Goal: Task Accomplishment & Management: Manage account settings

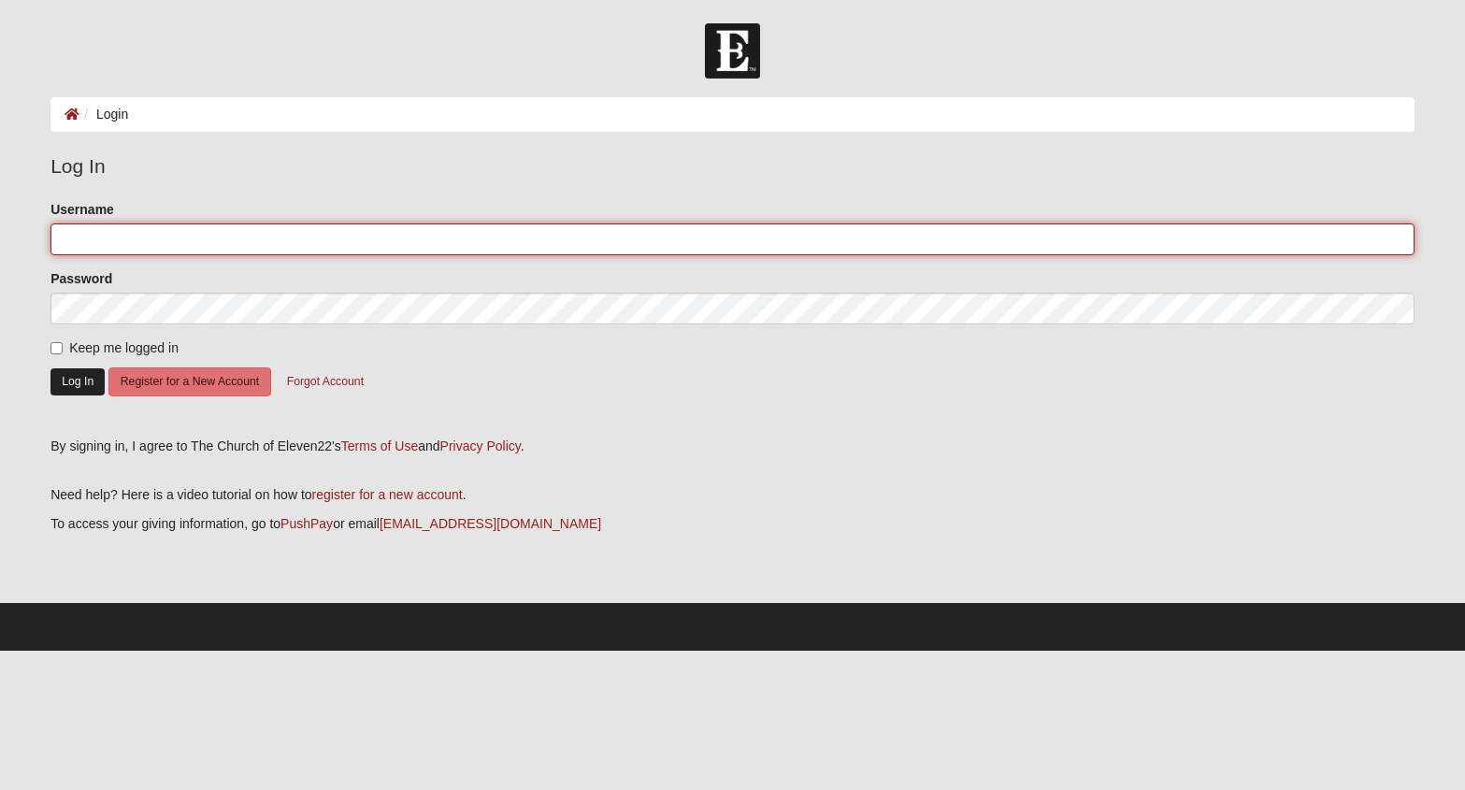
type input "chughes9988"
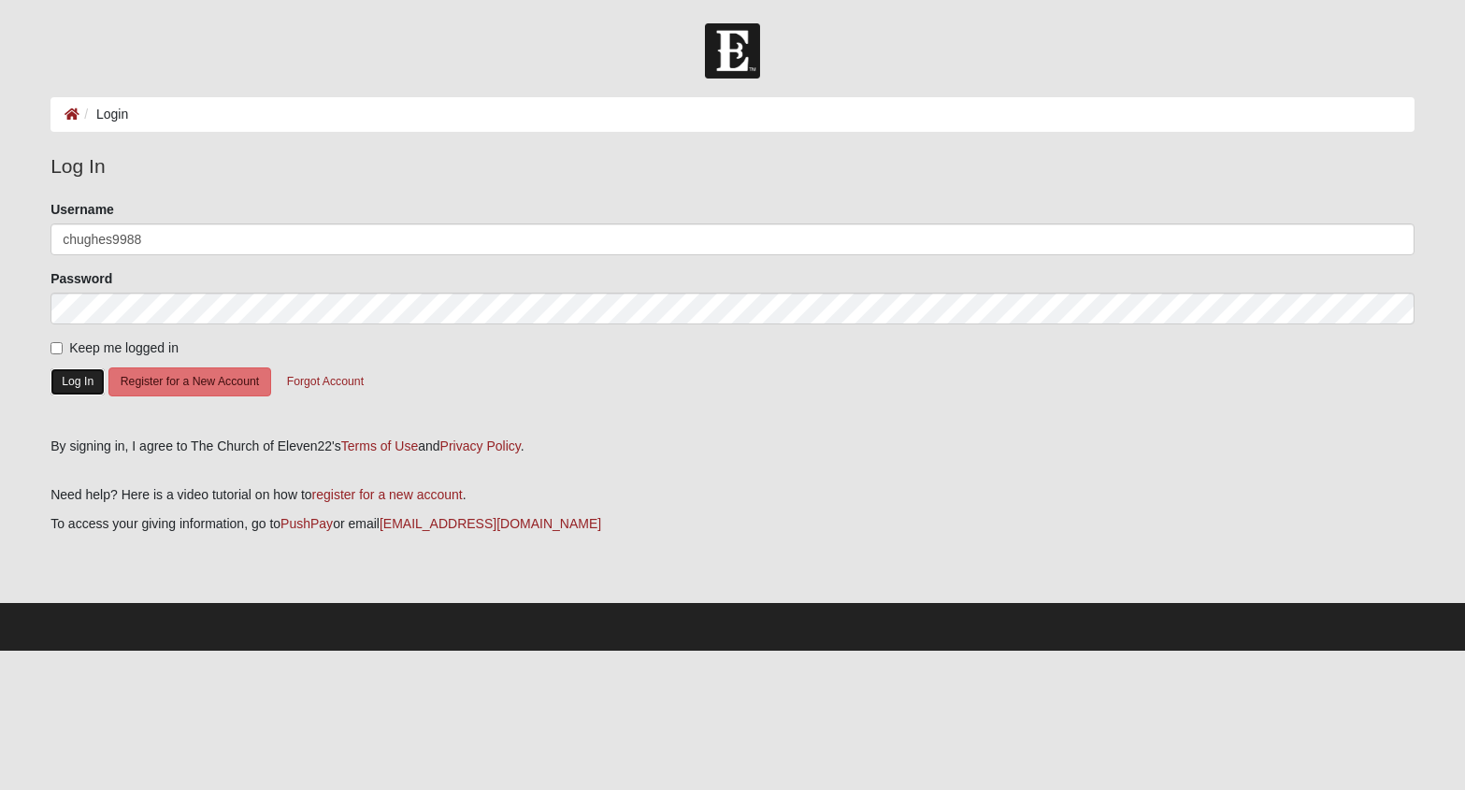
click at [65, 388] on button "Log In" at bounding box center [78, 381] width 54 height 27
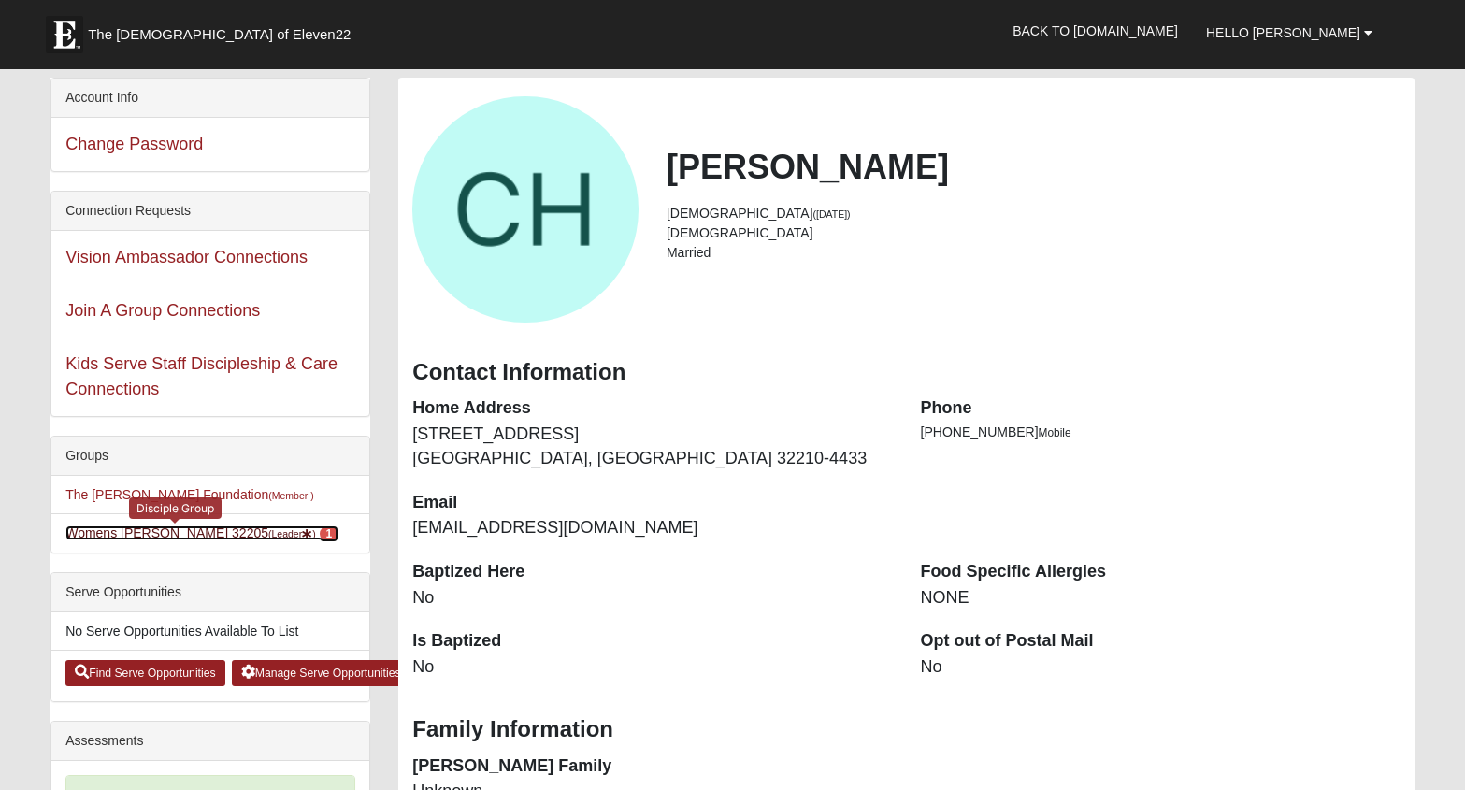
click at [158, 534] on link "Womens [PERSON_NAME] 32205 (Leader ) 1" at bounding box center [201, 533] width 273 height 15
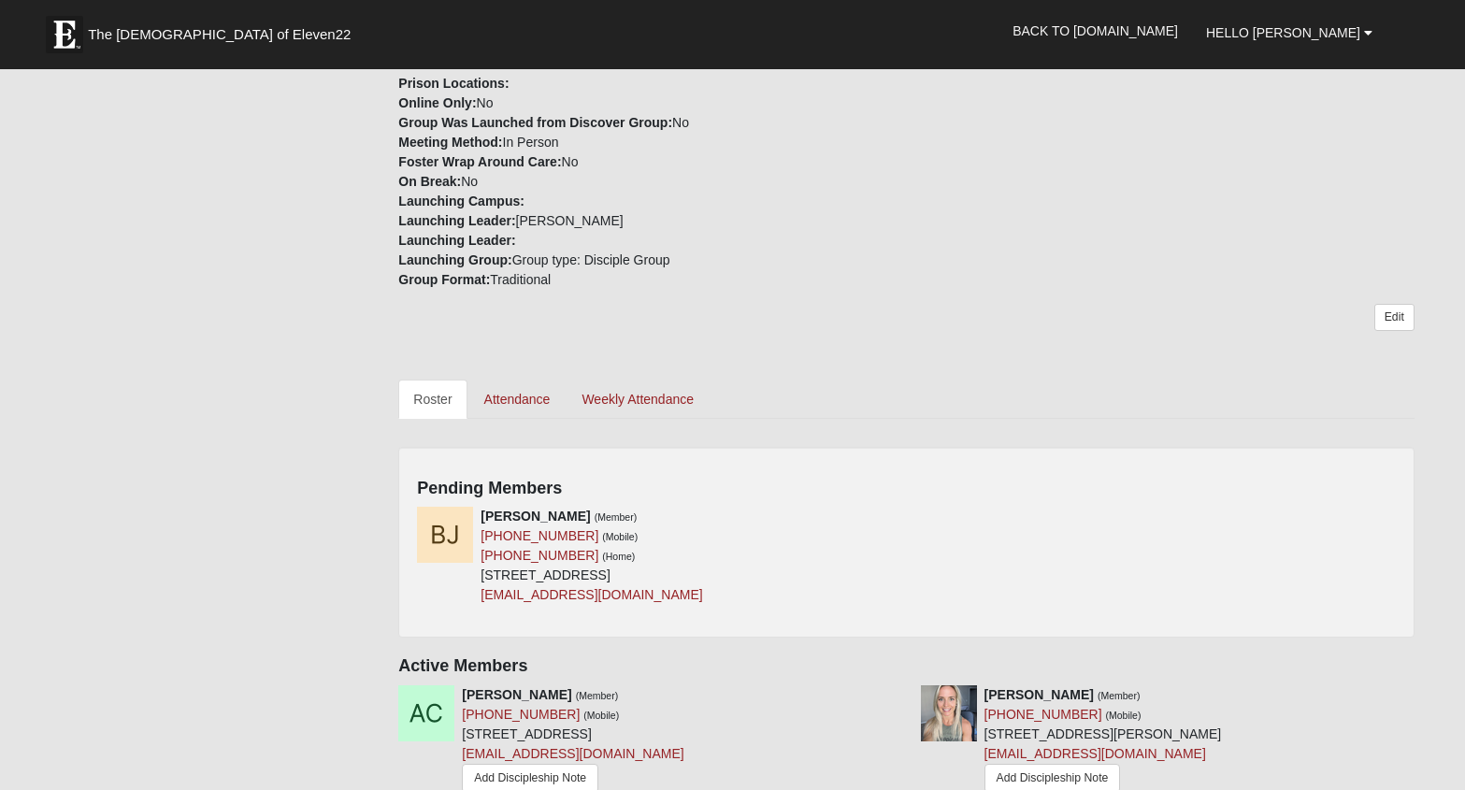
scroll to position [713, 0]
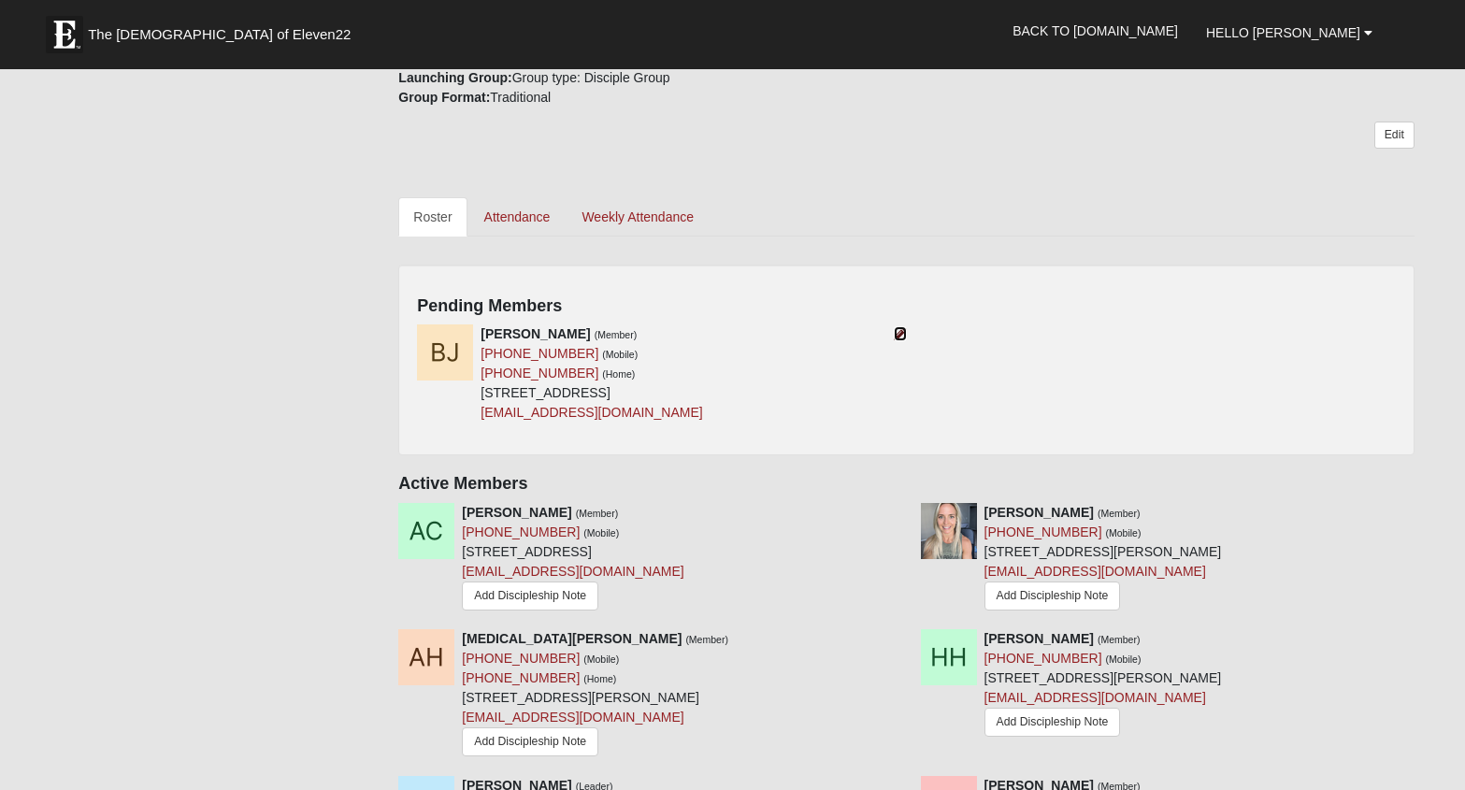
click at [901, 327] on icon at bounding box center [900, 333] width 13 height 13
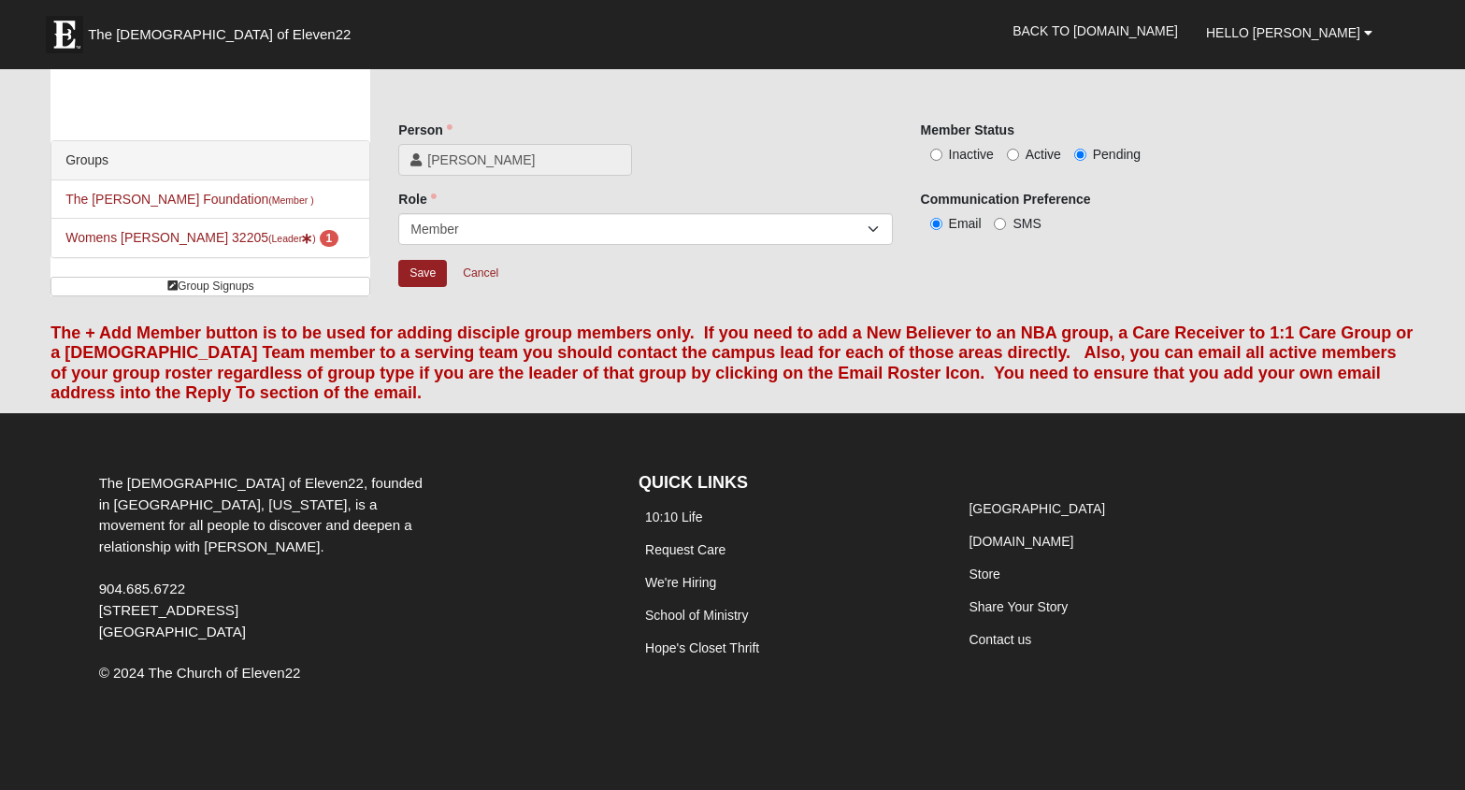
scroll to position [36, 0]
click at [1010, 149] on input "Active" at bounding box center [1013, 155] width 12 height 12
radio input "true"
click at [404, 282] on input "Save" at bounding box center [422, 273] width 49 height 27
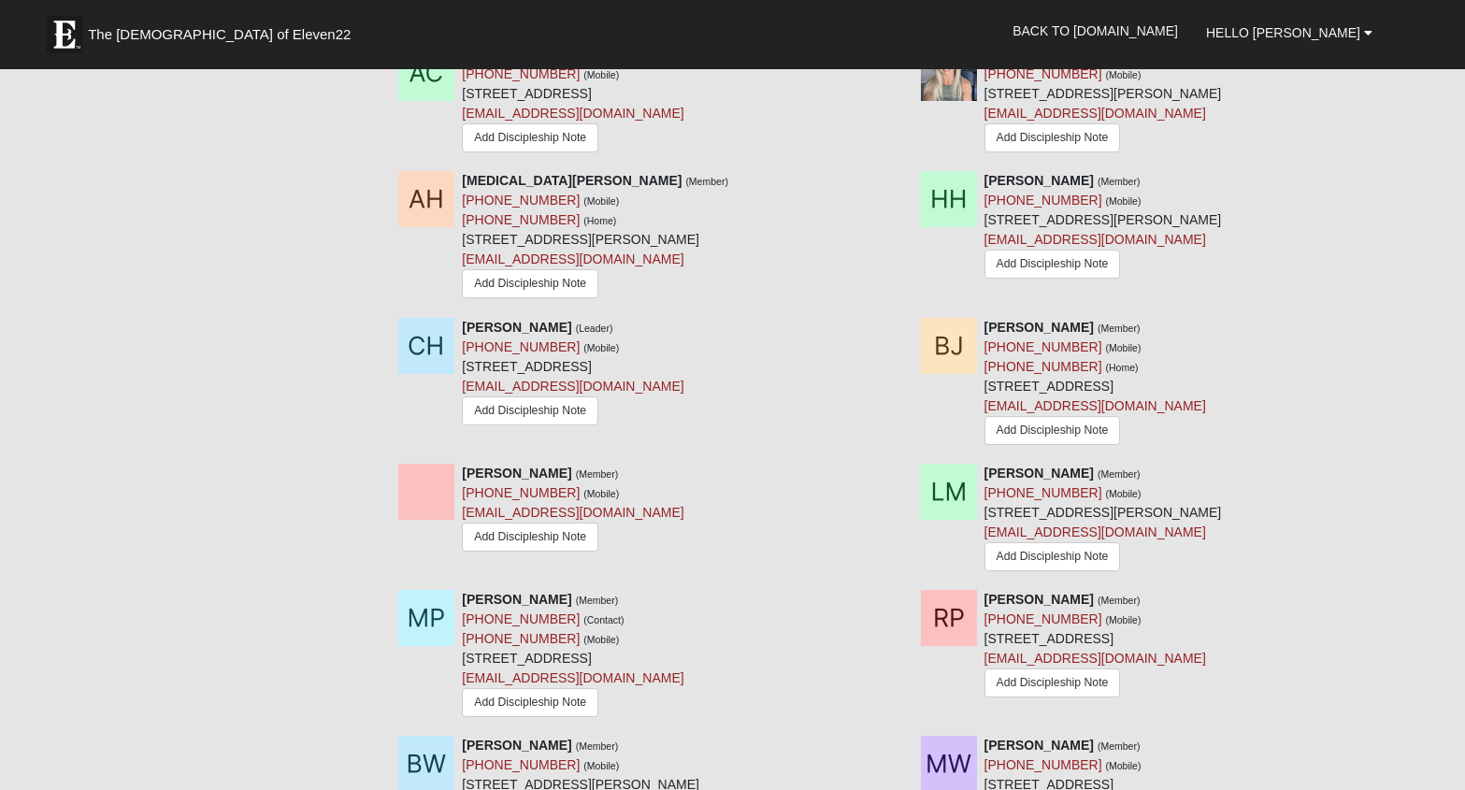
scroll to position [1350, 0]
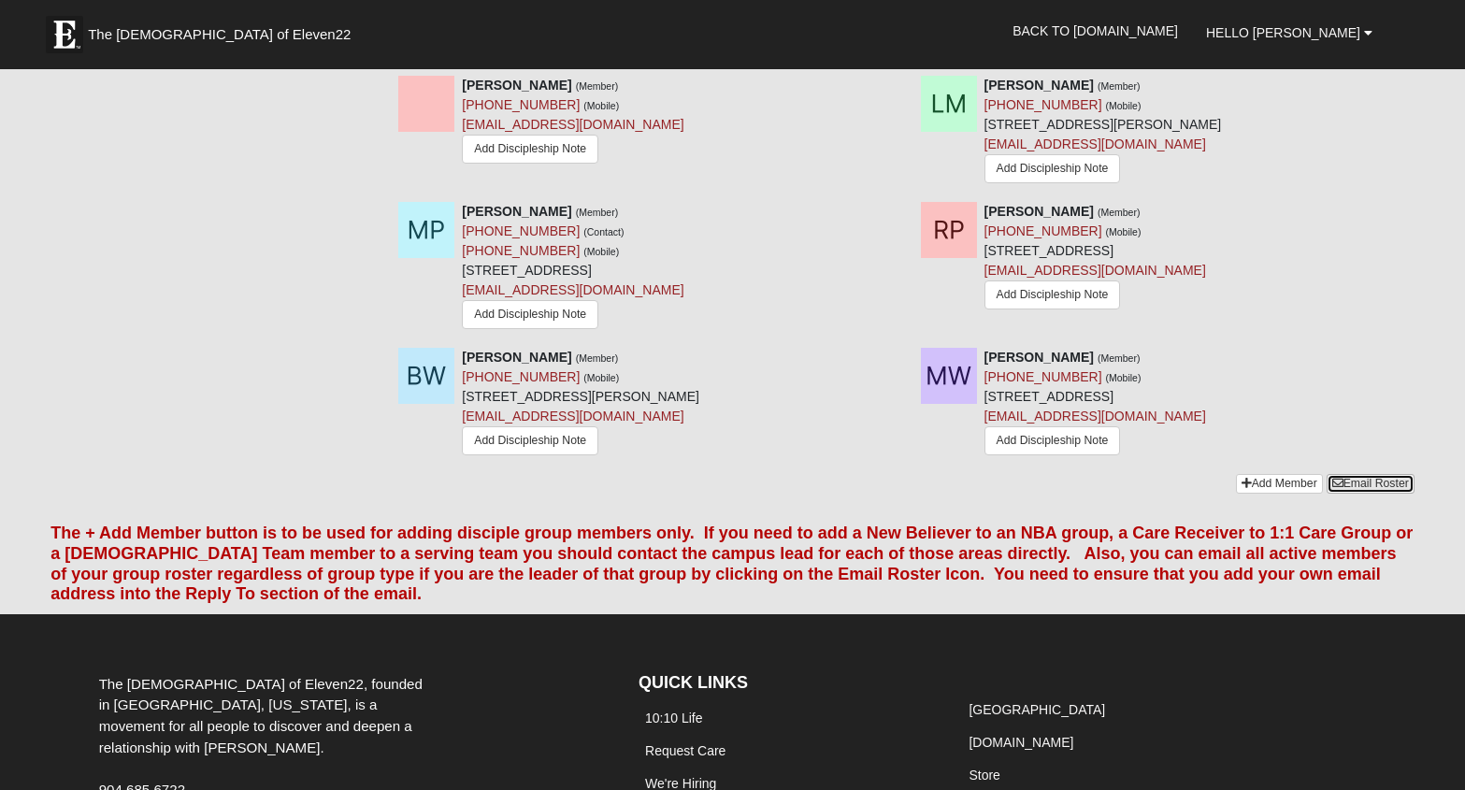
click at [1396, 474] on link "Email Roster" at bounding box center [1371, 484] width 88 height 20
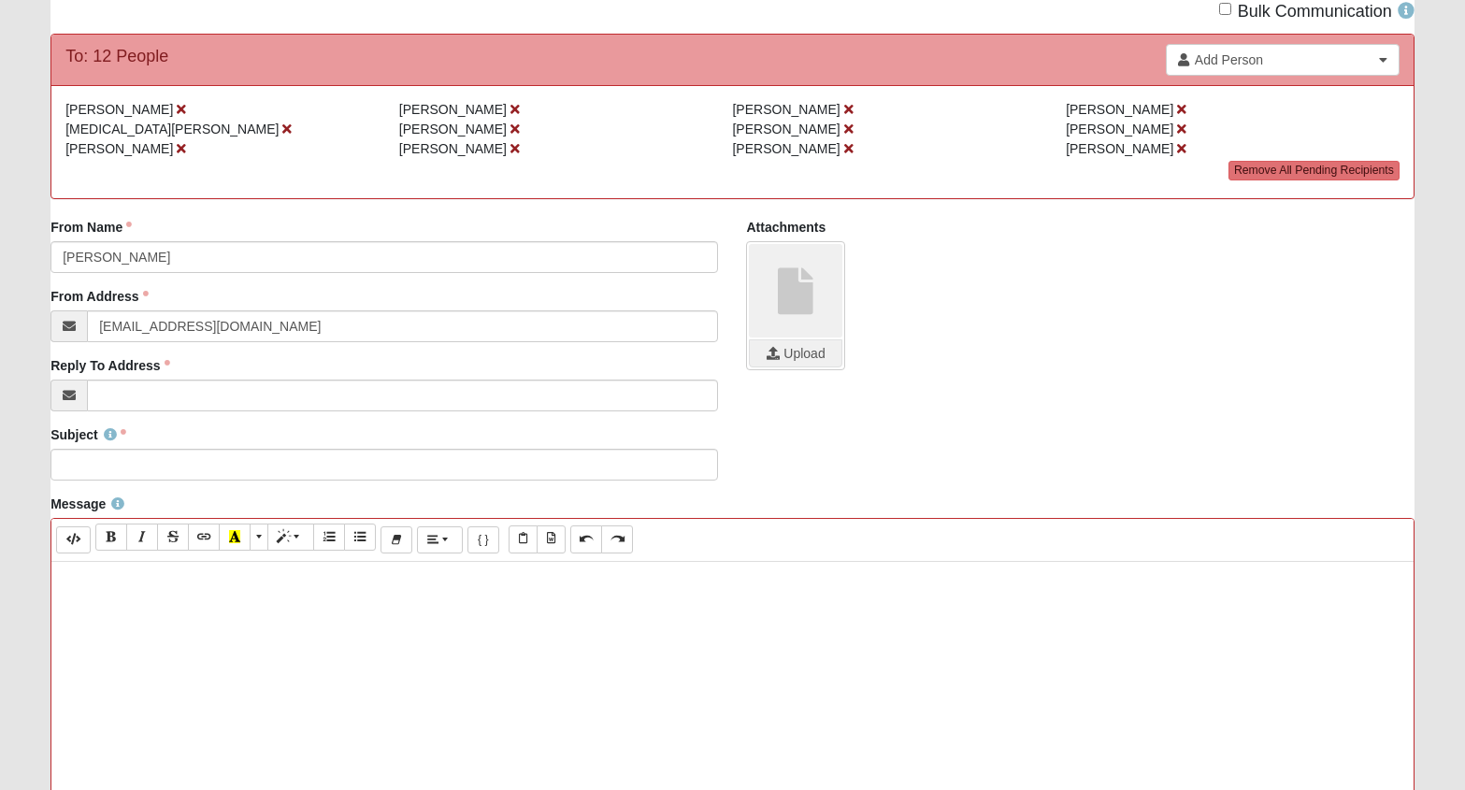
scroll to position [161, 0]
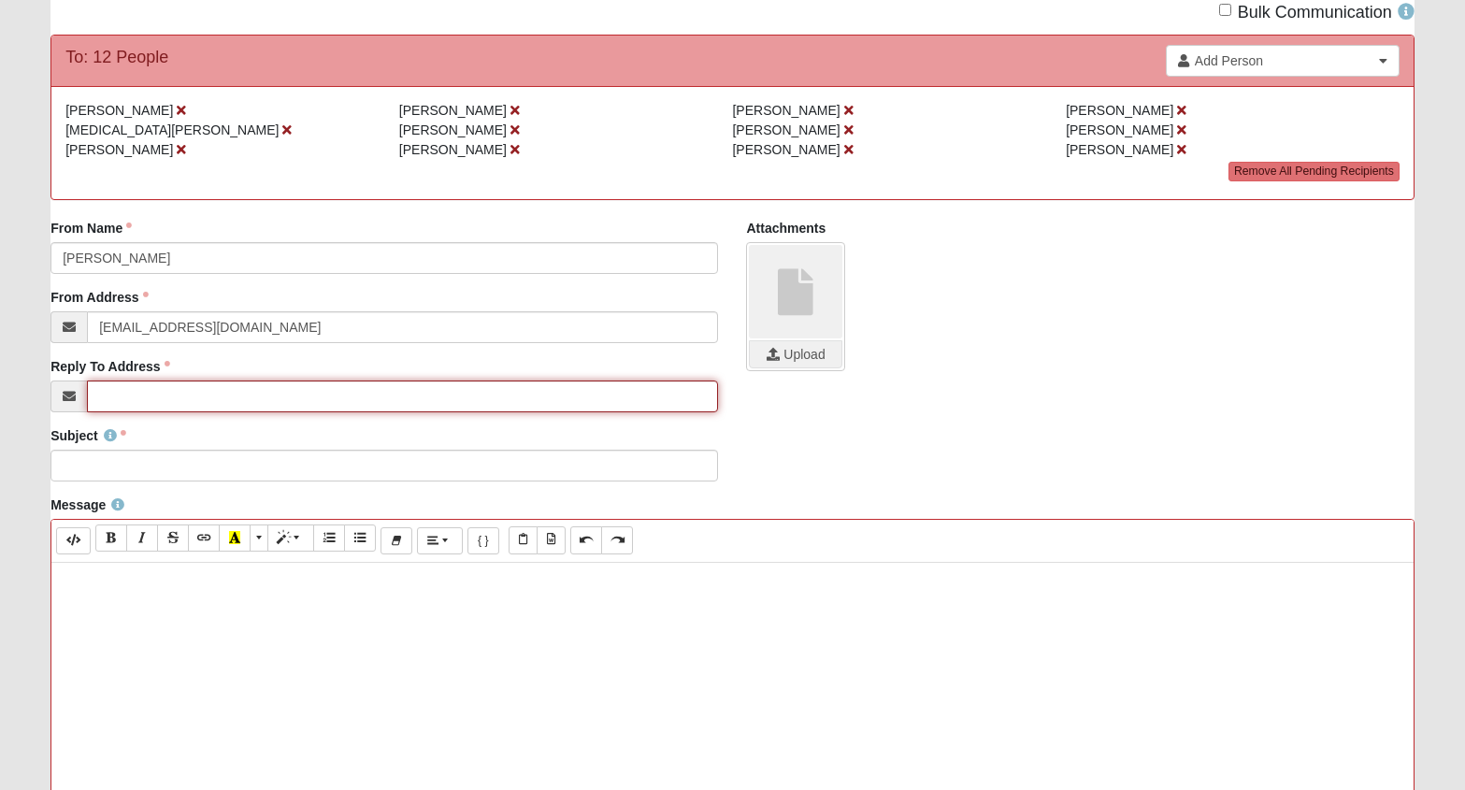
click at [147, 397] on input "Reply To Address" at bounding box center [402, 397] width 631 height 32
type input "[EMAIL_ADDRESS][DOMAIN_NAME]"
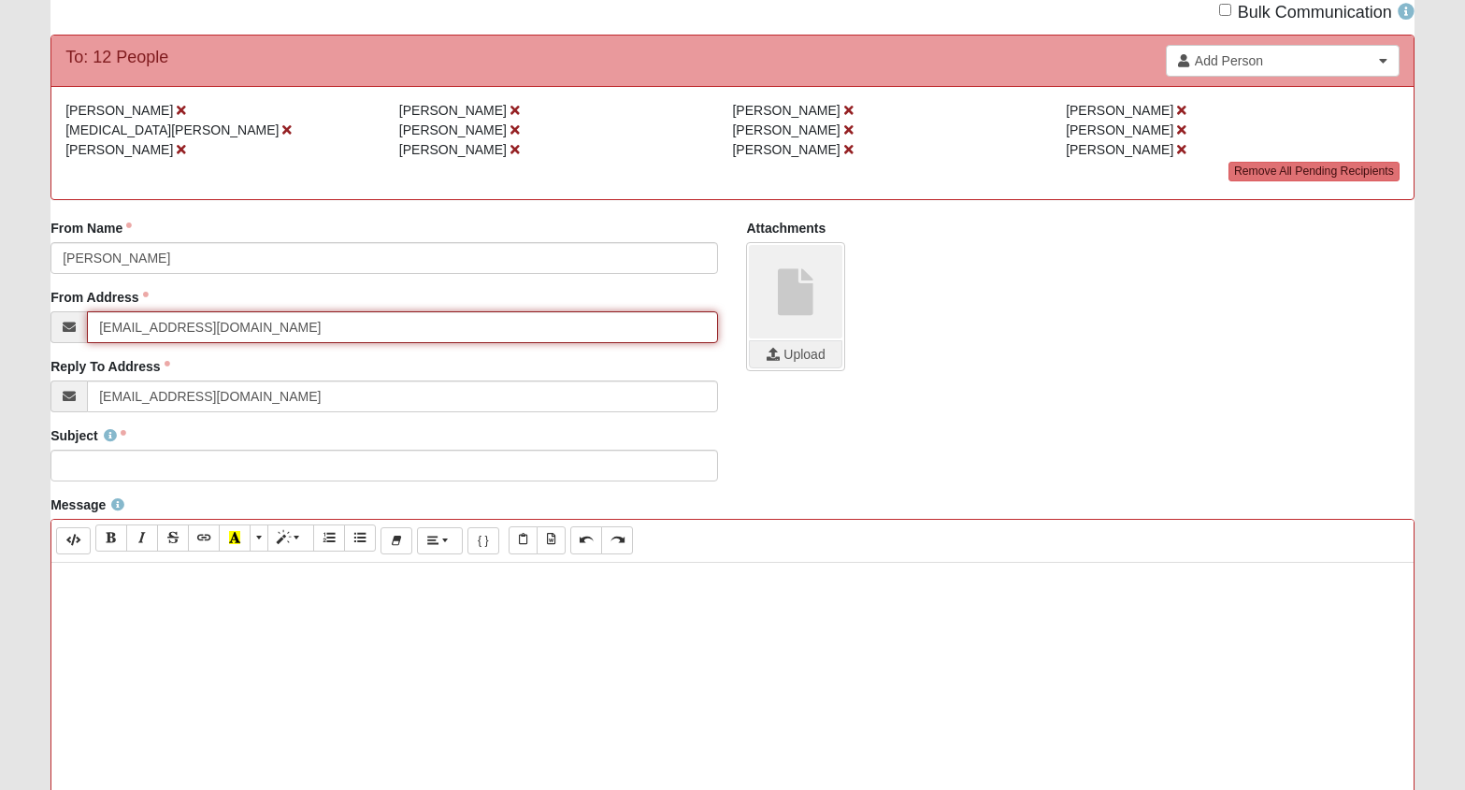
click at [227, 325] on input "info@coe22.com" at bounding box center [402, 327] width 631 height 32
type input "[EMAIL_ADDRESS][DOMAIN_NAME]"
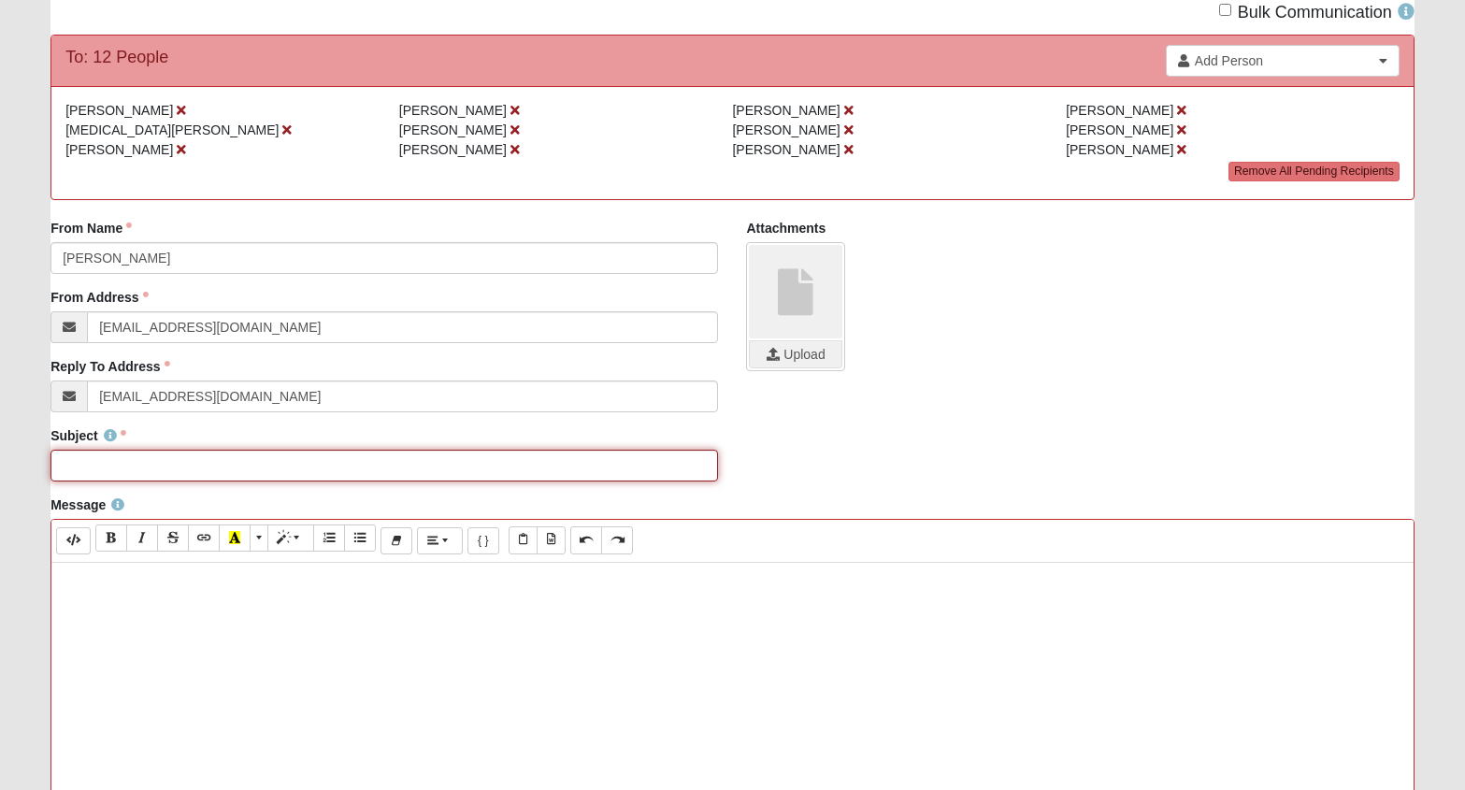
click at [207, 459] on input "Subject" at bounding box center [385, 466] width 668 height 32
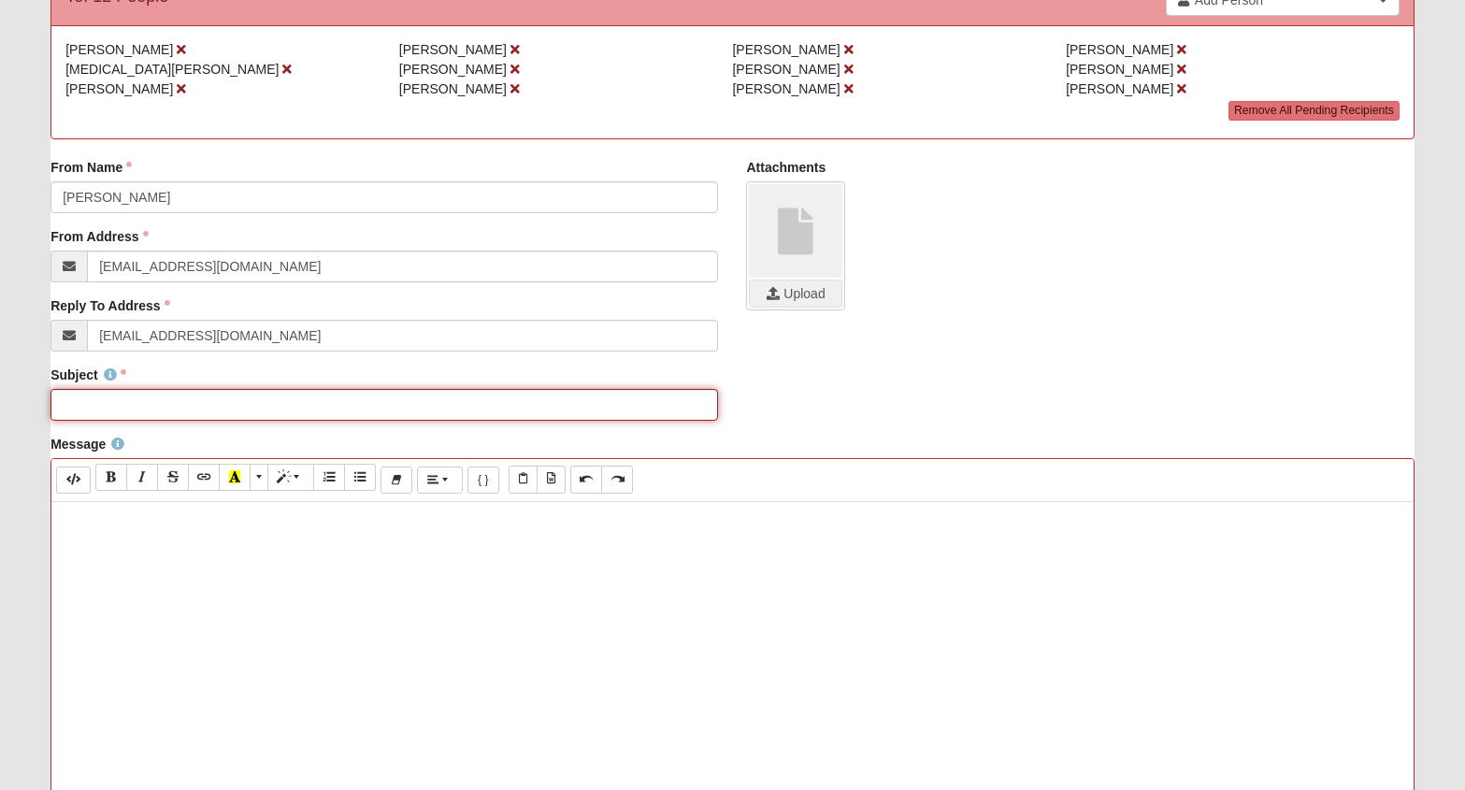
scroll to position [223, 0]
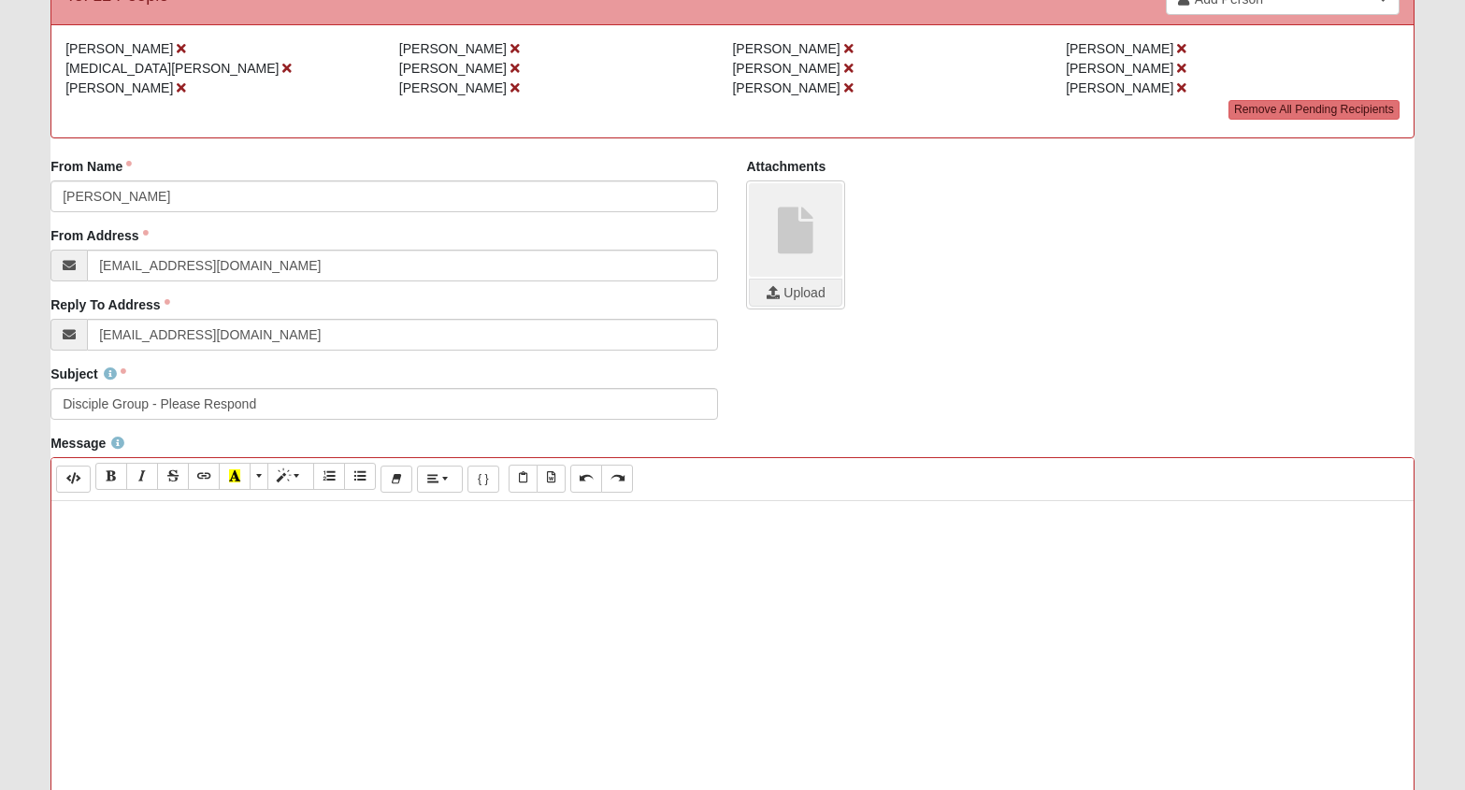
click at [174, 622] on div at bounding box center [732, 781] width 1363 height 561
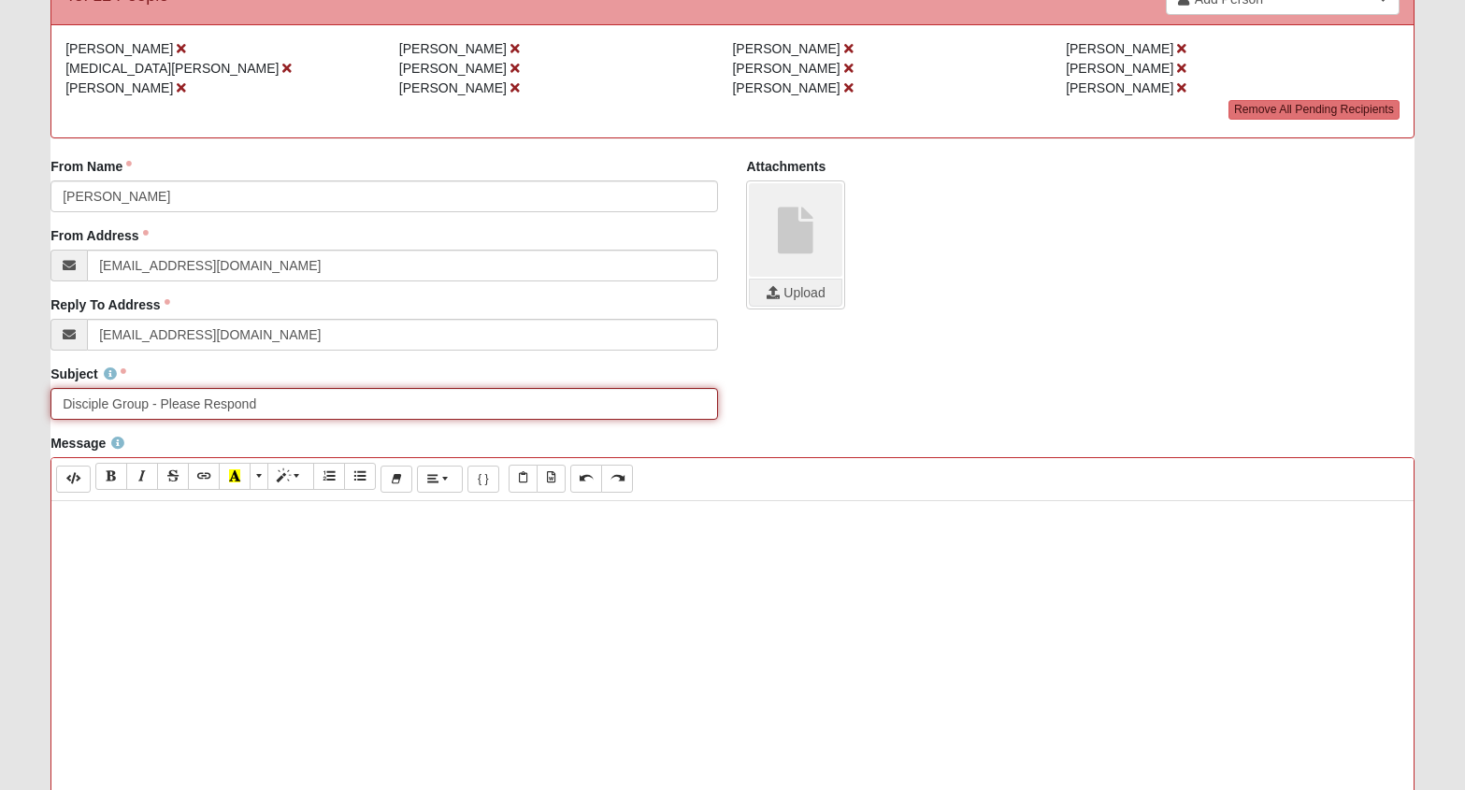
click at [63, 407] on input "Disciple Group - Please Respond" at bounding box center [385, 404] width 668 height 32
click at [435, 408] on input "Quick Update for Our Disciple Group - Please Respond" at bounding box center [385, 404] width 668 height 32
type input "Quick Update for Our Disciple Group - Please Respond by Friday"
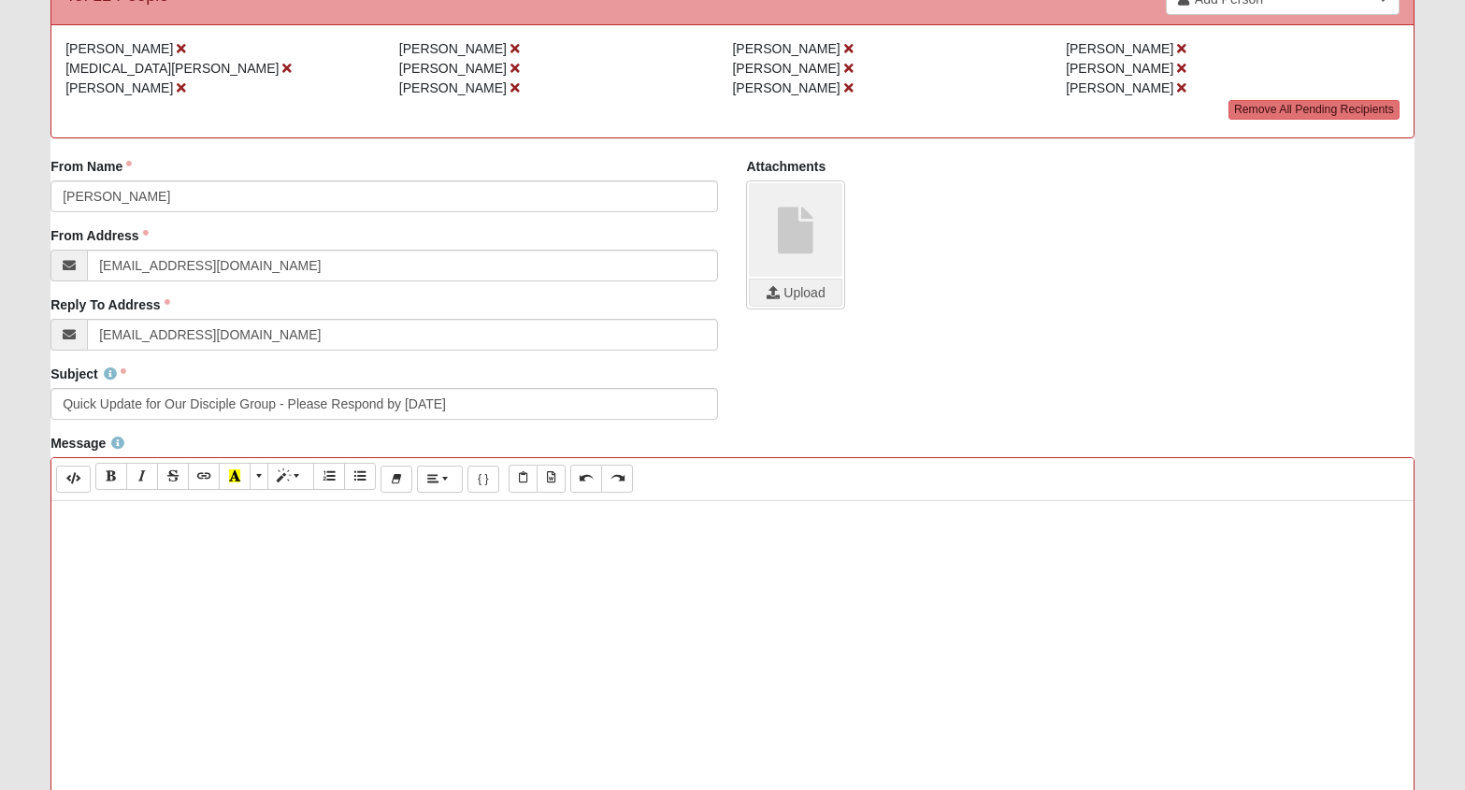
click at [201, 582] on div at bounding box center [732, 781] width 1363 height 561
paste div
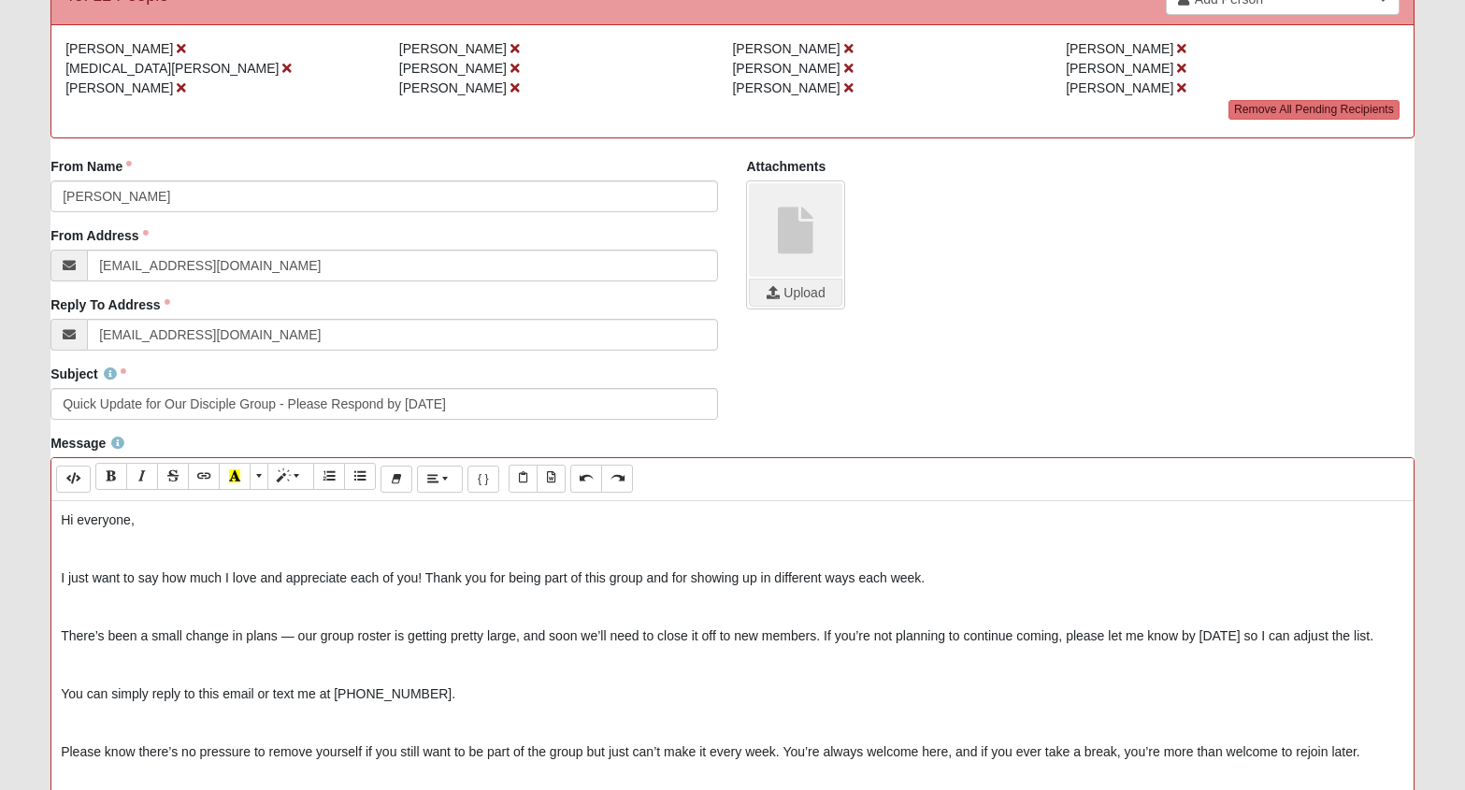
scroll to position [404, 0]
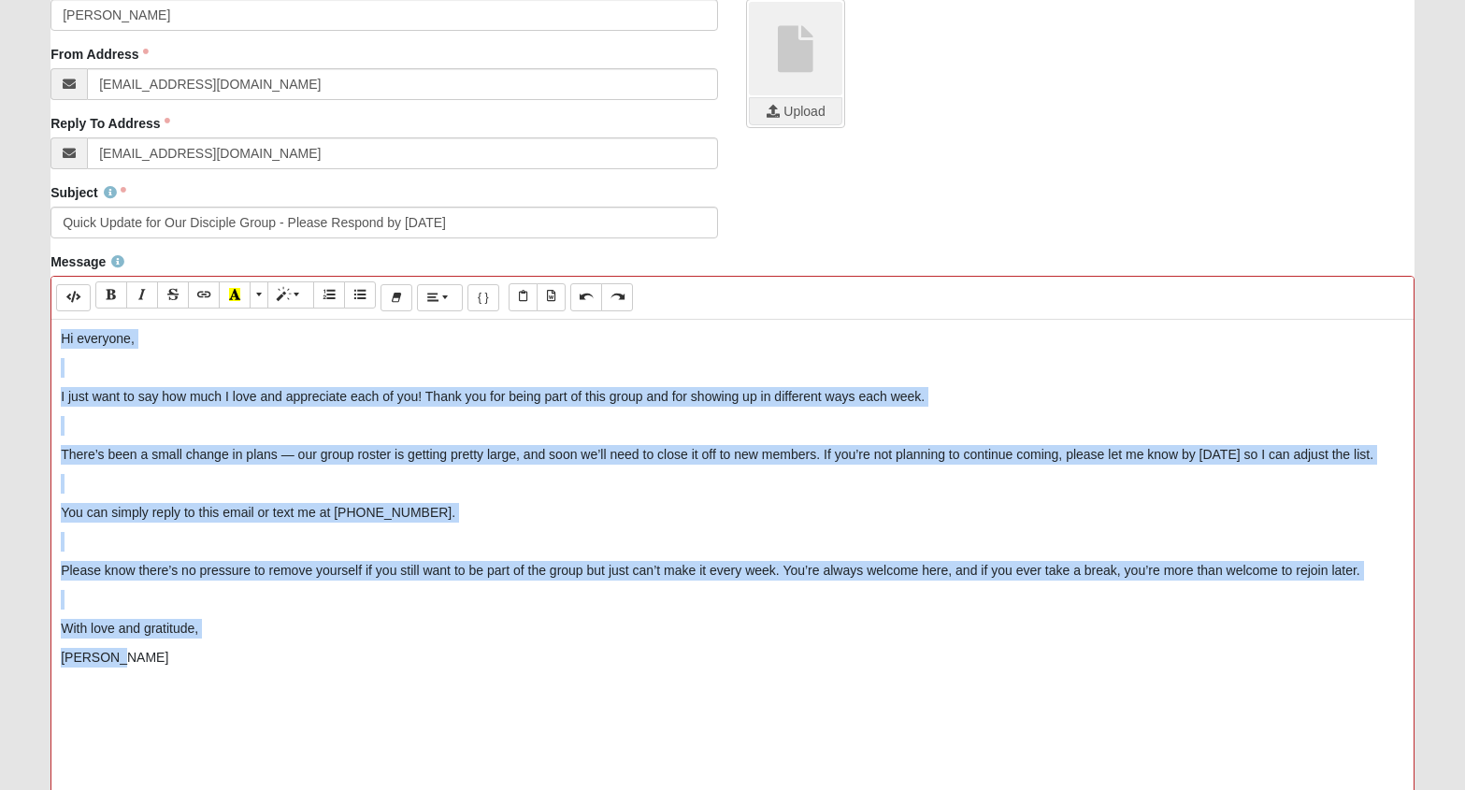
drag, startPoint x: 139, startPoint y: 666, endPoint x: 51, endPoint y: 330, distance: 347.1
click at [51, 330] on div "Hi everyone, I just want to say how much I love and appreciate each of you! Tha…" at bounding box center [732, 600] width 1363 height 561
click at [72, 411] on div "Hi everyone, I just want to say how much I love and appreciate each of you! Tha…" at bounding box center [732, 600] width 1363 height 561
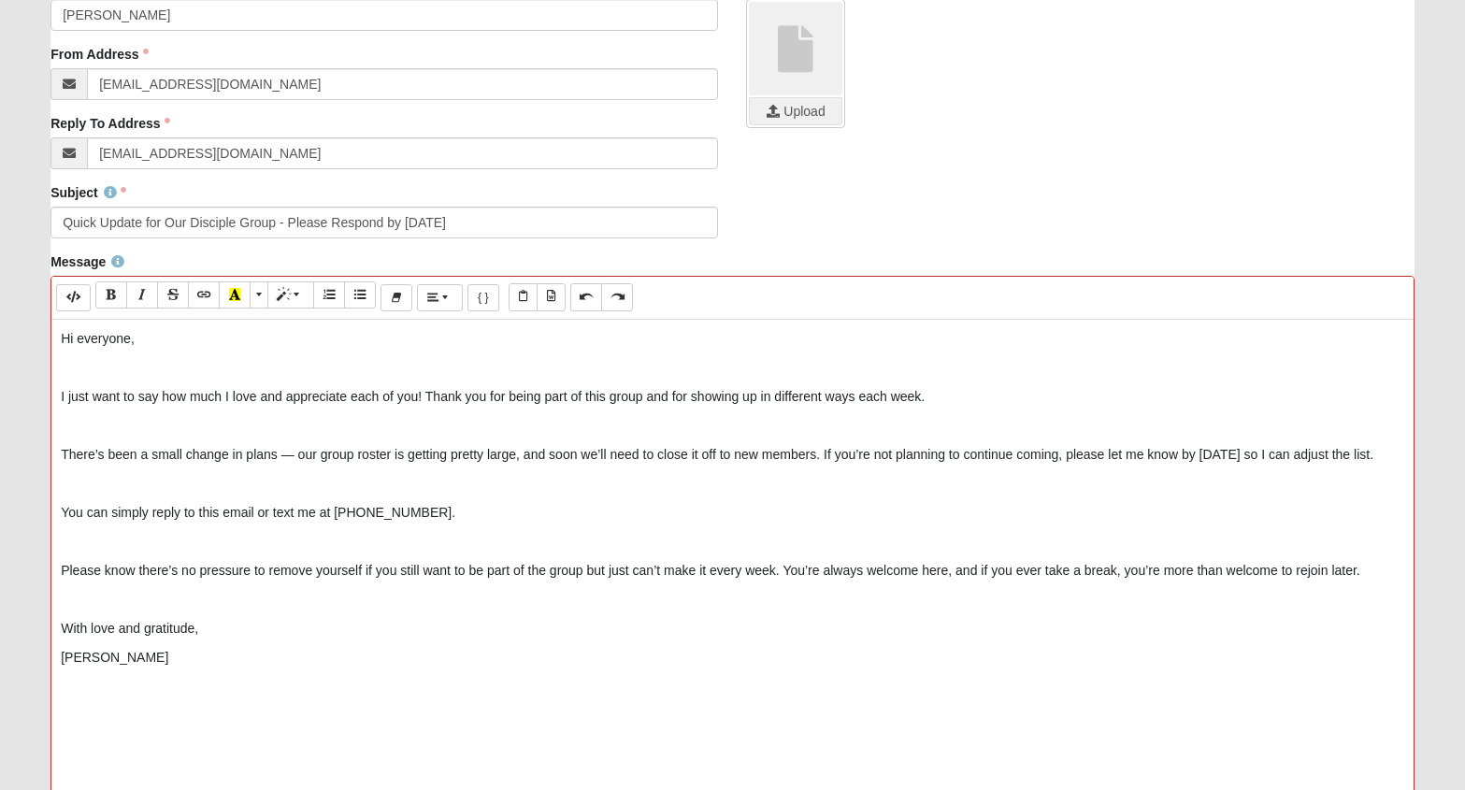
click at [57, 399] on div "Hi everyone, I just want to say how much I love and appreciate each of you! Tha…" at bounding box center [732, 600] width 1363 height 561
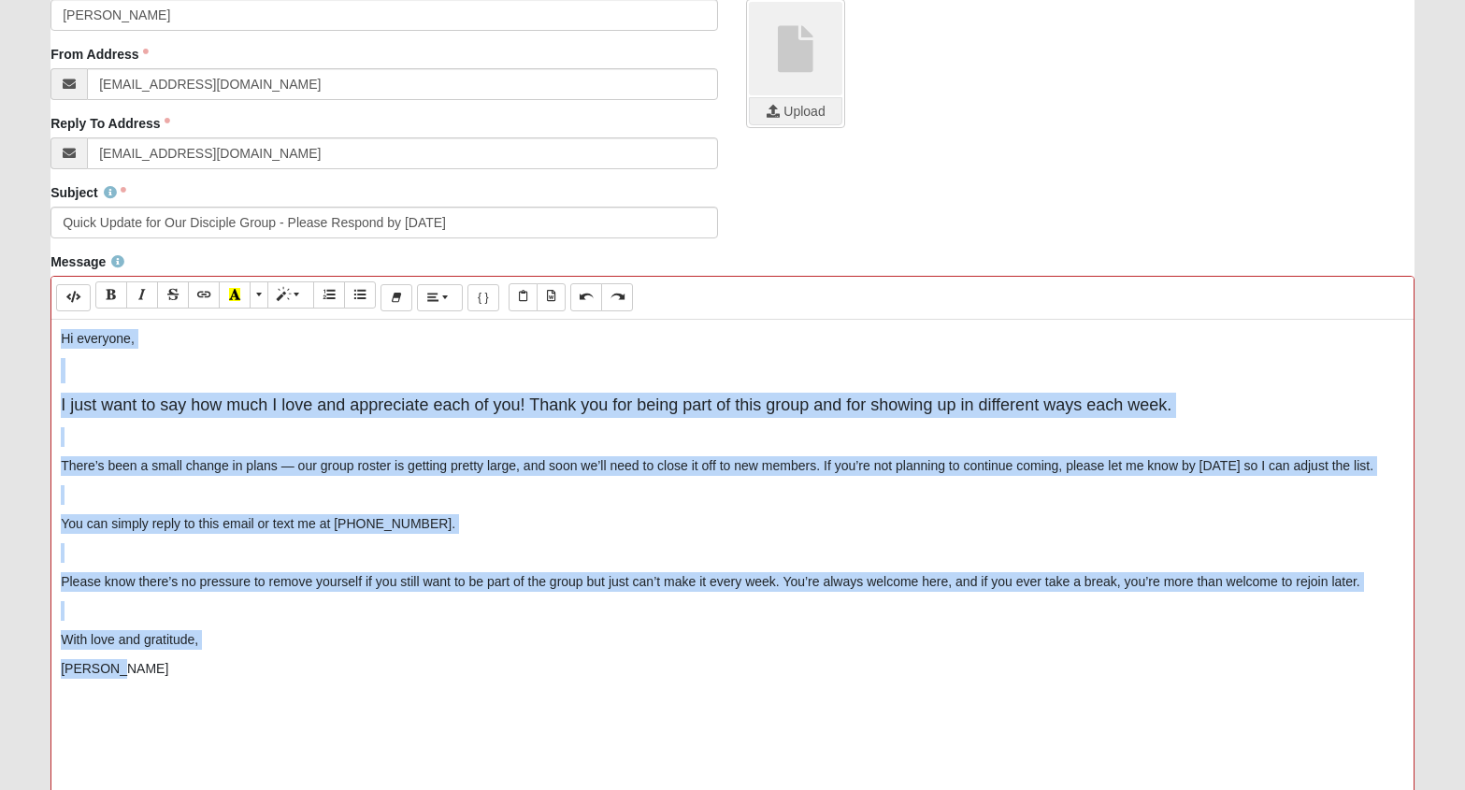
drag, startPoint x: 138, startPoint y: 686, endPoint x: 63, endPoint y: 345, distance: 348.7
click at [63, 345] on div "Hi everyone, I just want to say how much I love and appreciate each of you! Tha…" at bounding box center [732, 600] width 1363 height 561
click at [70, 464] on p "There’s been a small change in plans — our group roster is getting pretty large…" at bounding box center [733, 466] width 1344 height 20
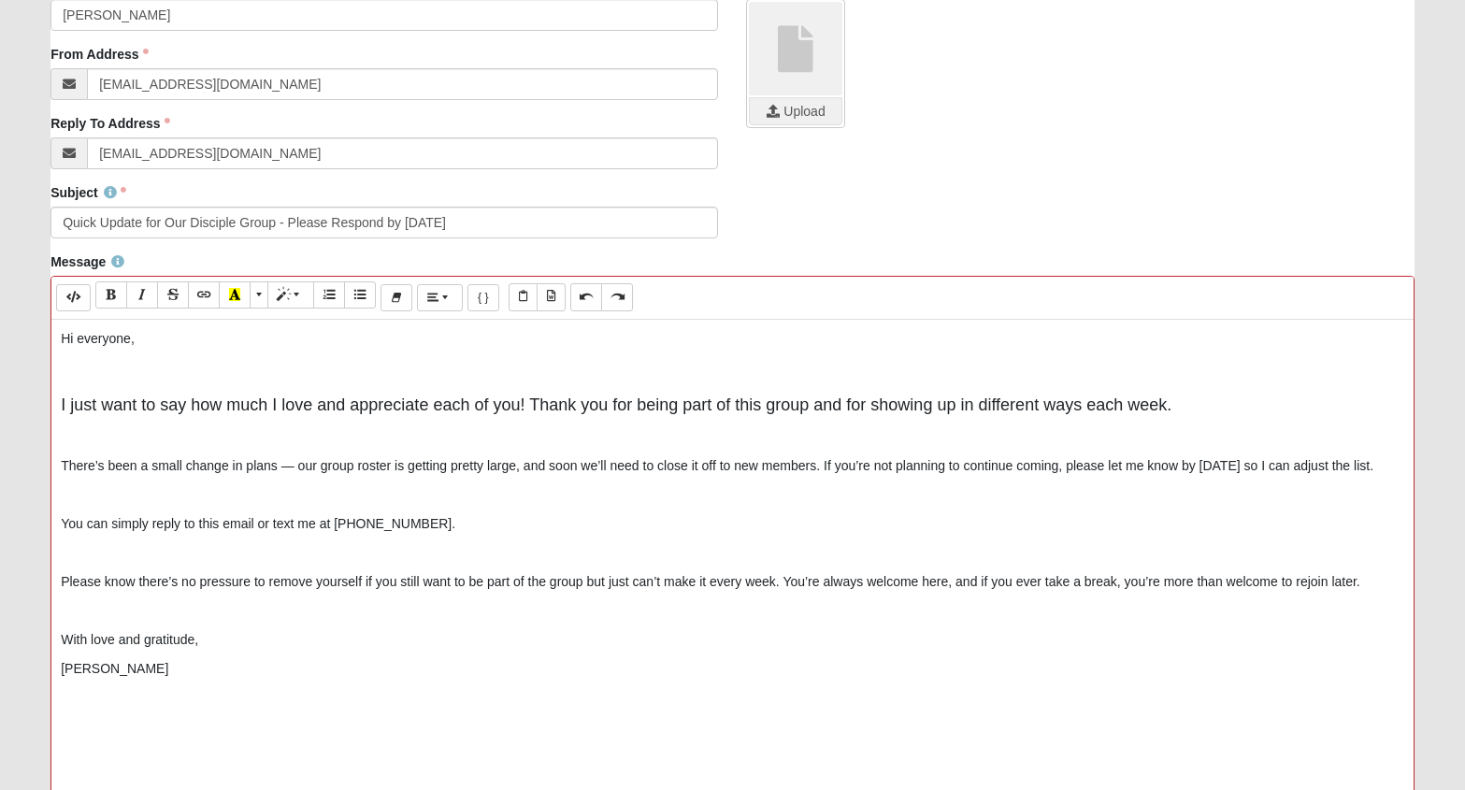
click at [56, 471] on div "Hi everyone, I just want to say how much I love and appreciate each of you! Tha…" at bounding box center [732, 600] width 1363 height 561
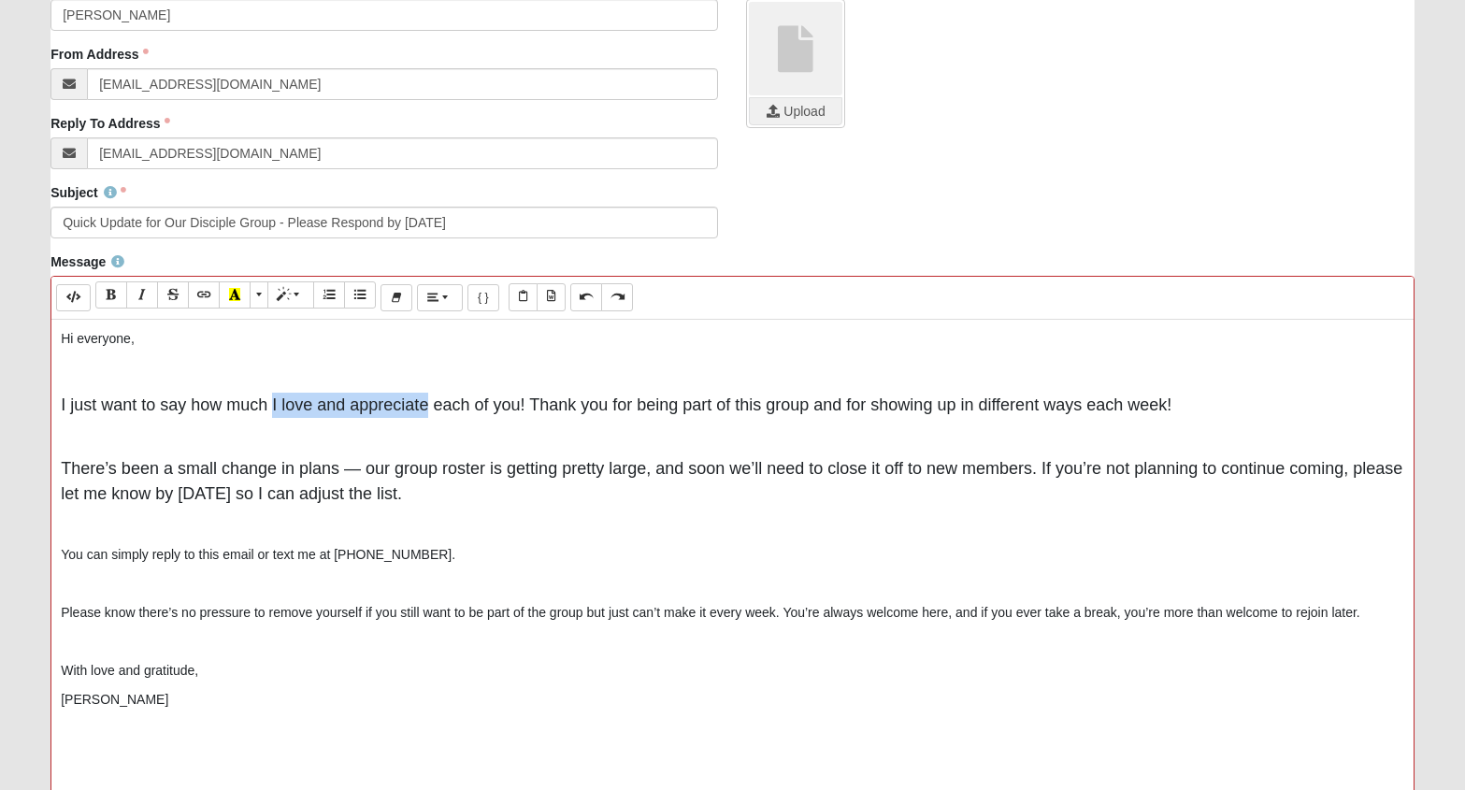
drag, startPoint x: 427, startPoint y: 405, endPoint x: 273, endPoint y: 405, distance: 154.3
click at [273, 405] on span "I just want to say how much I love and appreciate each of you! Thank you for be…" at bounding box center [616, 405] width 1111 height 19
click at [58, 406] on div "Hi everyone, I just want to say how much thankful I am for each of you! Thank y…" at bounding box center [732, 600] width 1363 height 561
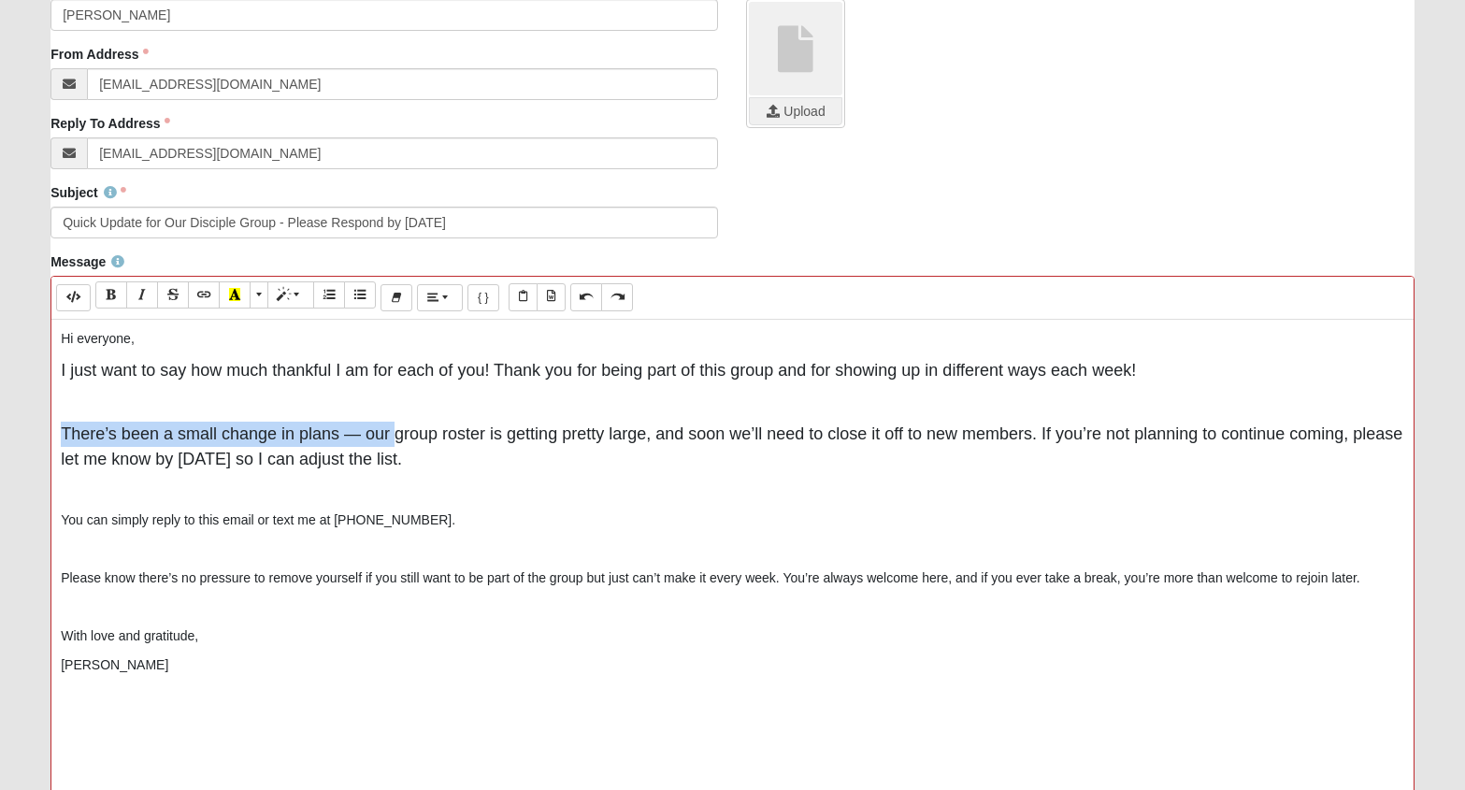
drag, startPoint x: 393, startPoint y: 439, endPoint x: 64, endPoint y: 438, distance: 329.2
click at [64, 438] on span "There’s been a small change in plans — our group roster is getting pretty large…" at bounding box center [732, 447] width 1342 height 44
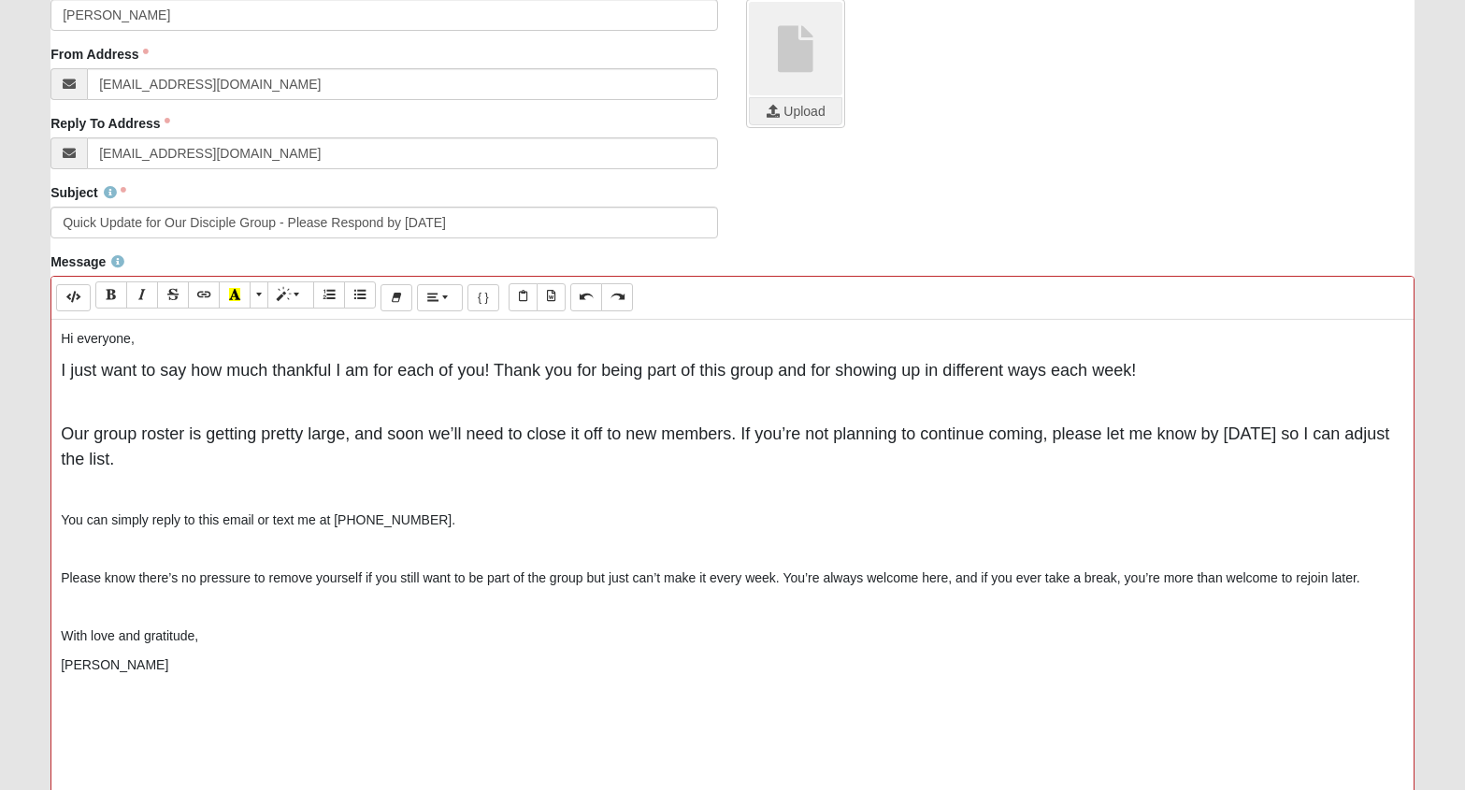
click at [62, 521] on p "You can simply reply to this email or text me at (828) 803-9231." at bounding box center [733, 521] width 1344 height 20
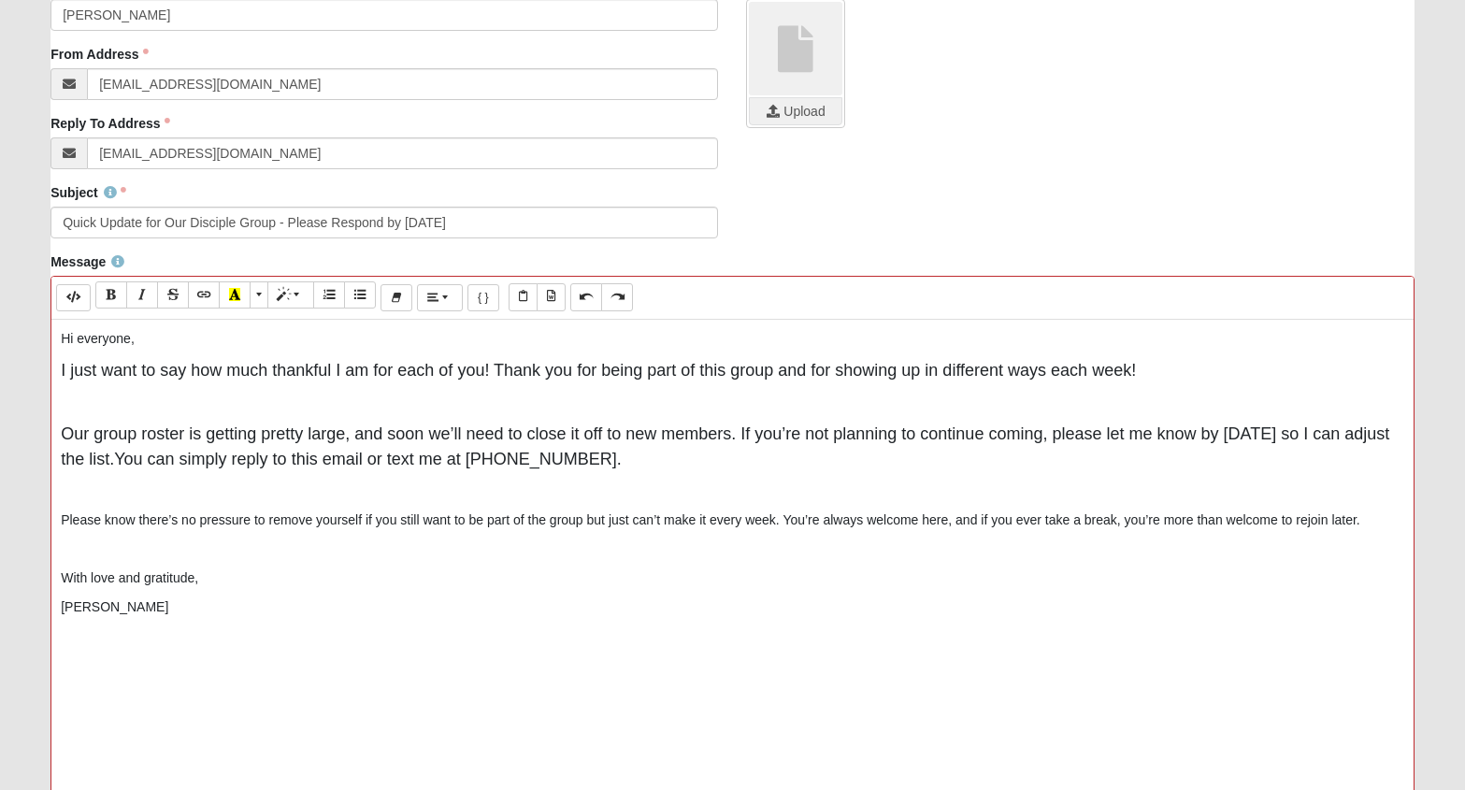
click at [59, 524] on div "Hi everyone, I just want to say how much thankful I am for each of you! Thank y…" at bounding box center [732, 600] width 1363 height 561
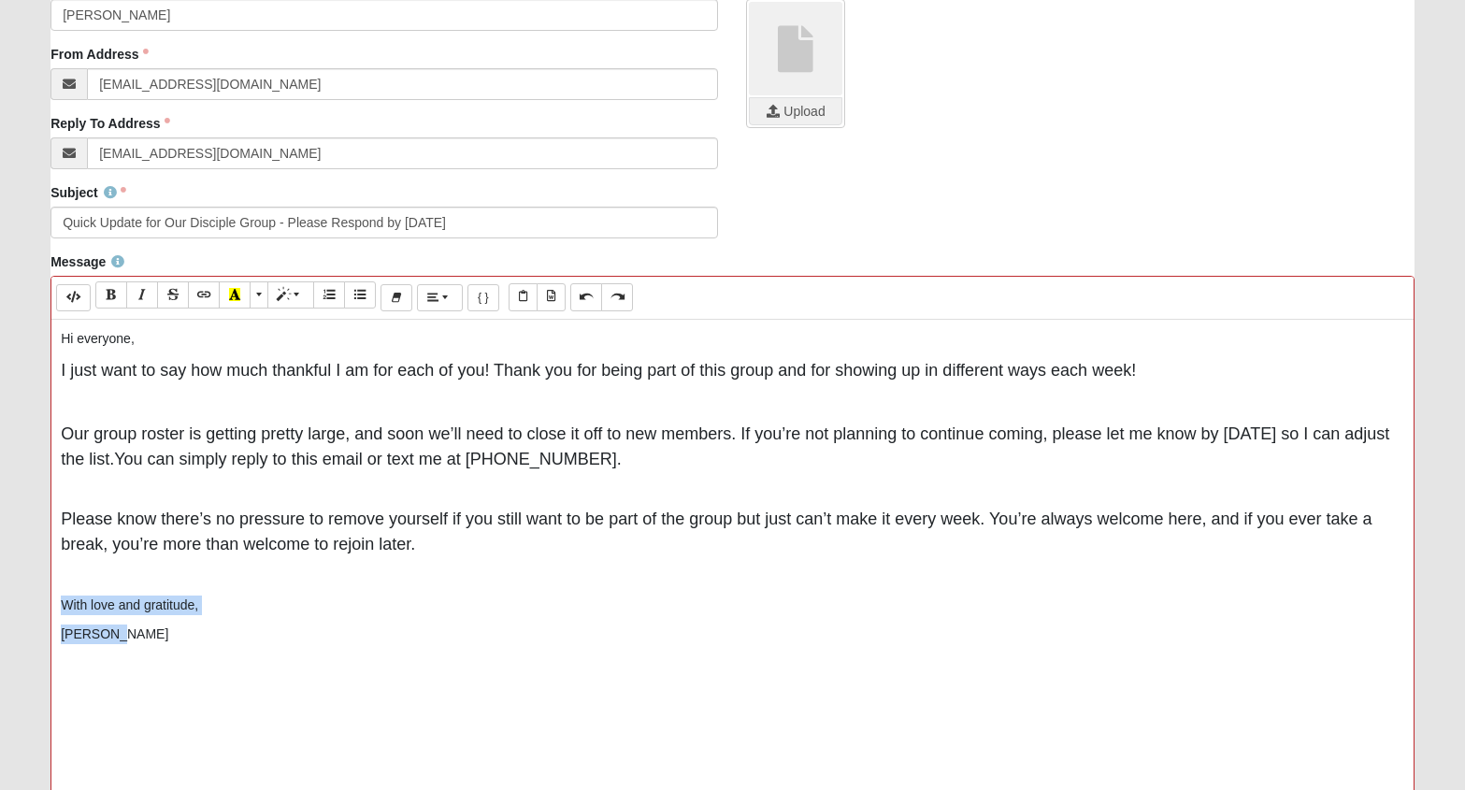
drag, startPoint x: 136, startPoint y: 641, endPoint x: 58, endPoint y: 591, distance: 92.1
click at [58, 591] on div "Hi everyone, I just want to say how much thankful I am for each of you! Thank y…" at bounding box center [732, 600] width 1363 height 561
click at [61, 373] on span "I just want to say how much thankful I am for each of you! Thank you for being …" at bounding box center [599, 370] width 1076 height 19
drag, startPoint x: 63, startPoint y: 371, endPoint x: 49, endPoint y: 335, distance: 39.1
click at [49, 335] on div "Message Background Color Transparent Select #ffff00 Text Color Reset to default…" at bounding box center [732, 582] width 1393 height 659
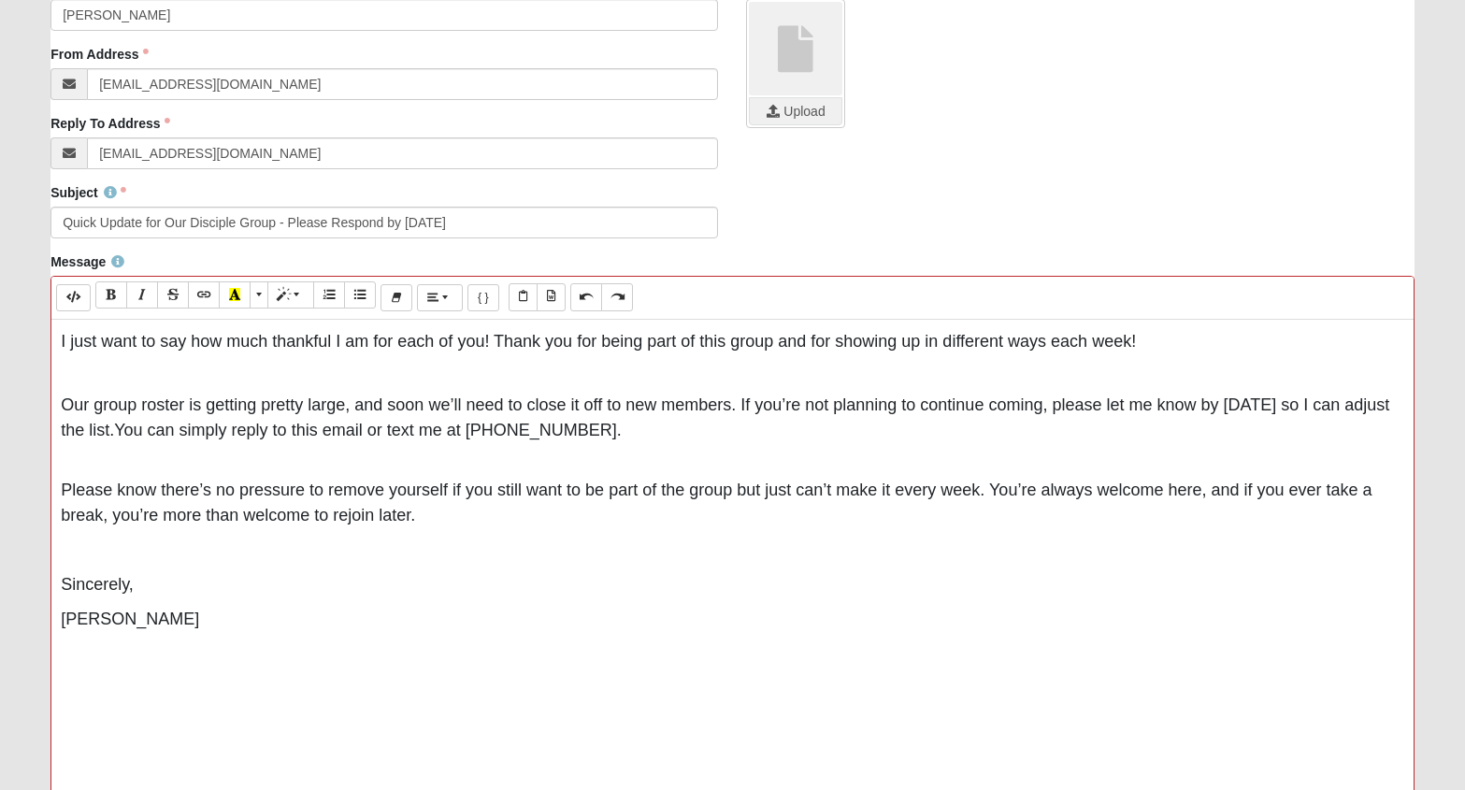
click at [64, 347] on span "I just want to say how much thankful I am for each of you! Thank you for being …" at bounding box center [599, 341] width 1076 height 19
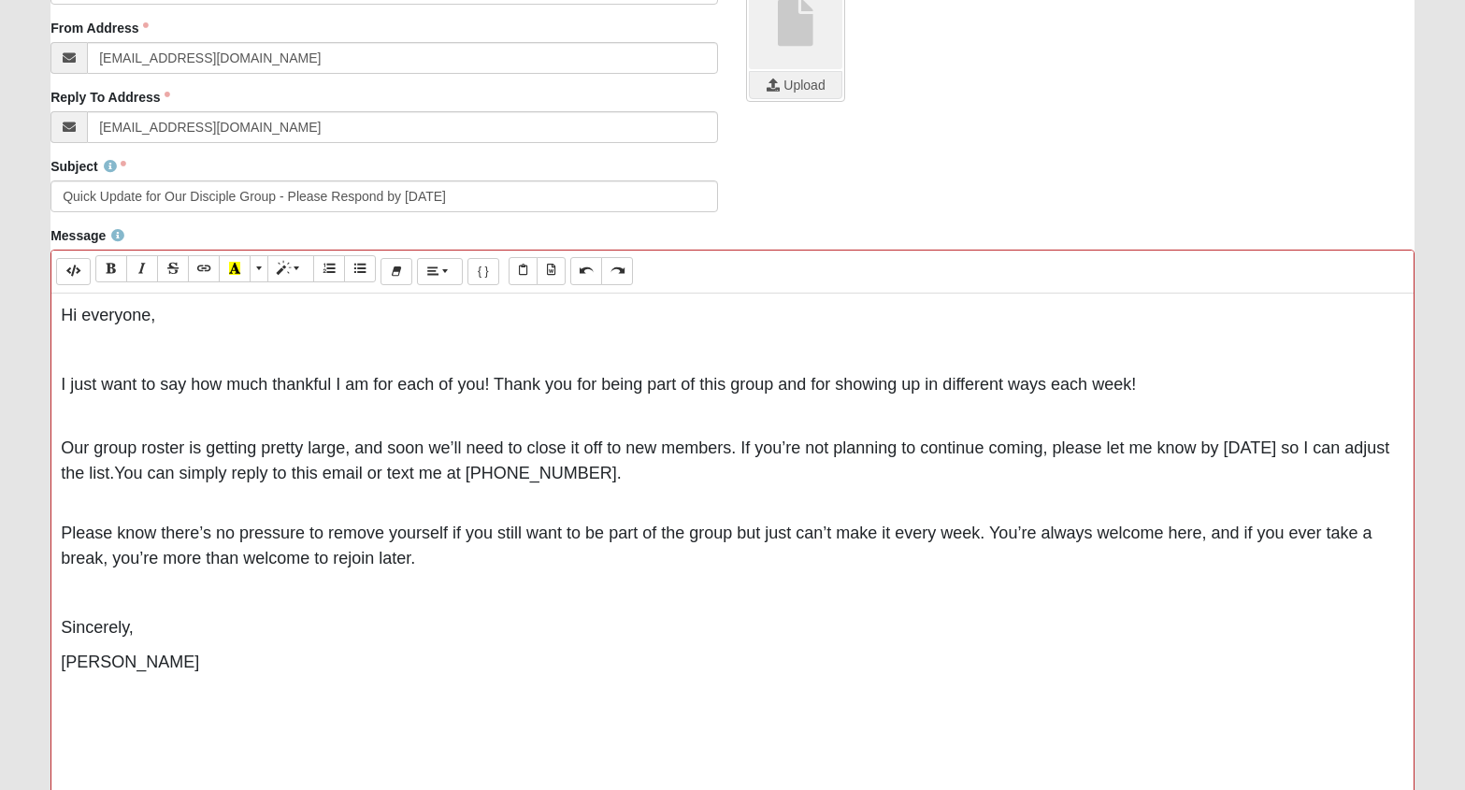
scroll to position [446, 0]
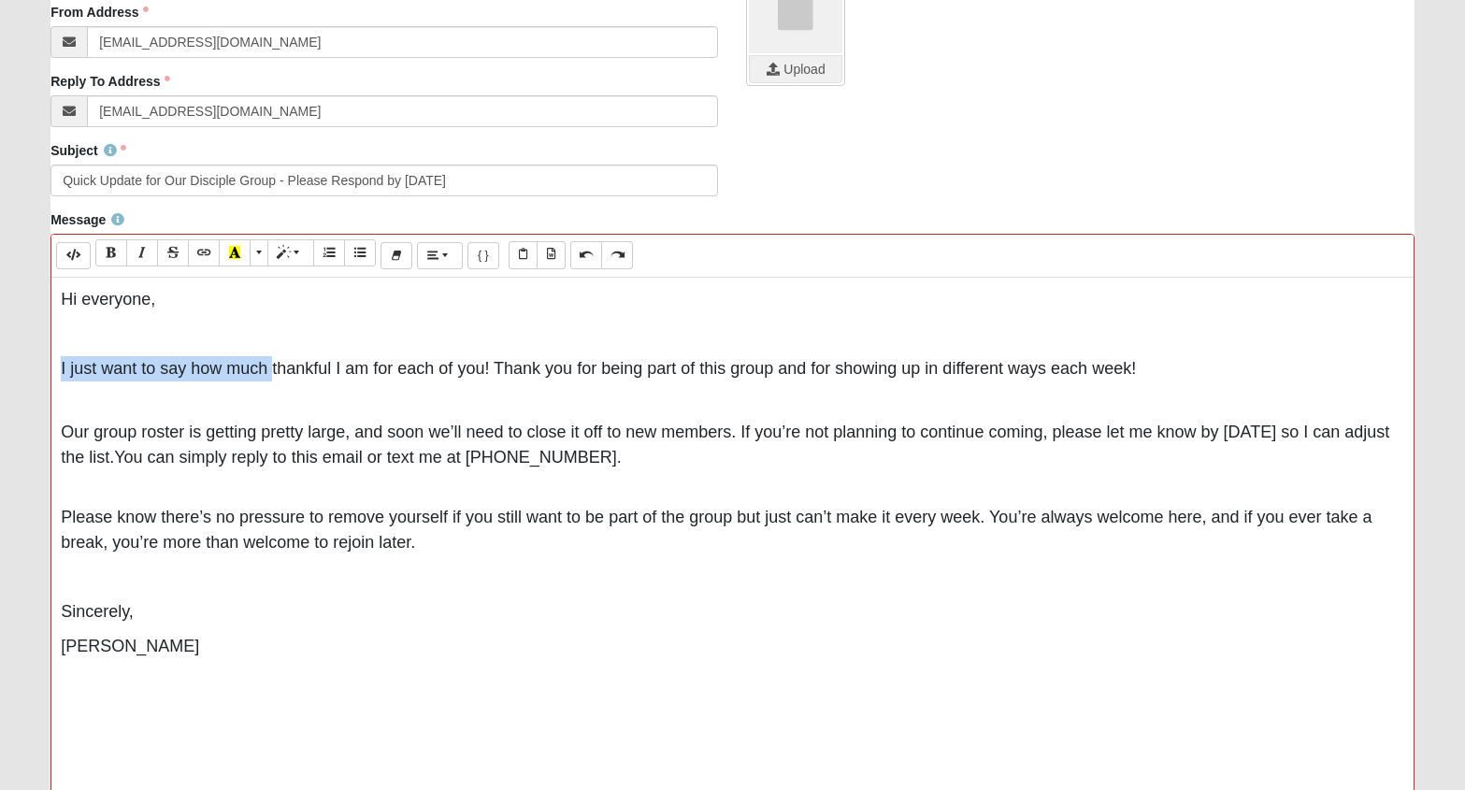
drag, startPoint x: 270, startPoint y: 371, endPoint x: 22, endPoint y: 371, distance: 248.8
click at [22, 371] on form "Hello Courtney My Account Log Out Communication Communication Error" at bounding box center [732, 320] width 1465 height 1487
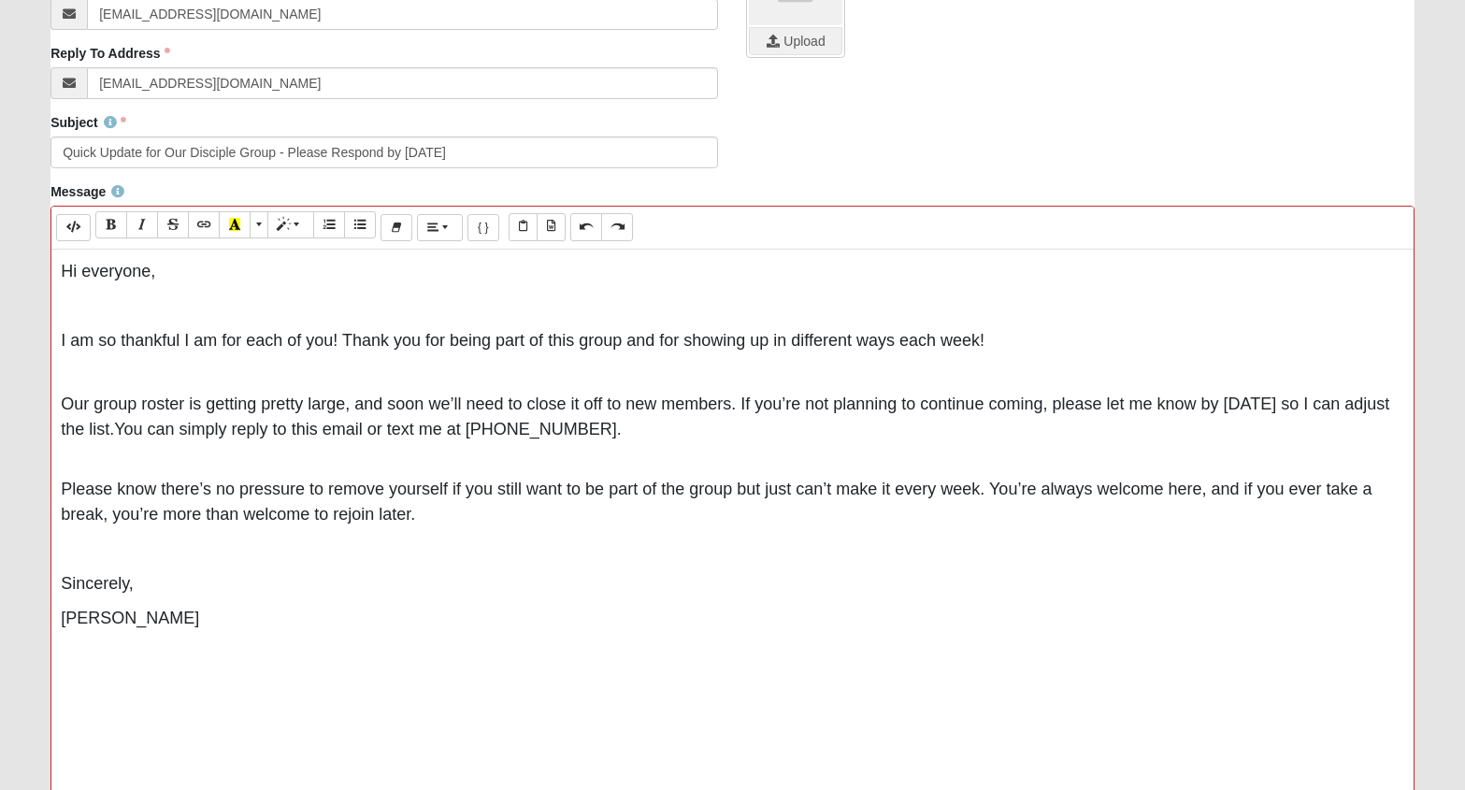
click at [352, 406] on span "Our group roster is getting pretty large, and soon we’ll need to close it off t…" at bounding box center [725, 417] width 1329 height 44
drag, startPoint x: 559, startPoint y: 410, endPoint x: 426, endPoint y: 404, distance: 133.9
click at [426, 404] on span "Our group roster is getting pretty large and soon we’ll need to close it off to…" at bounding box center [723, 417] width 1324 height 44
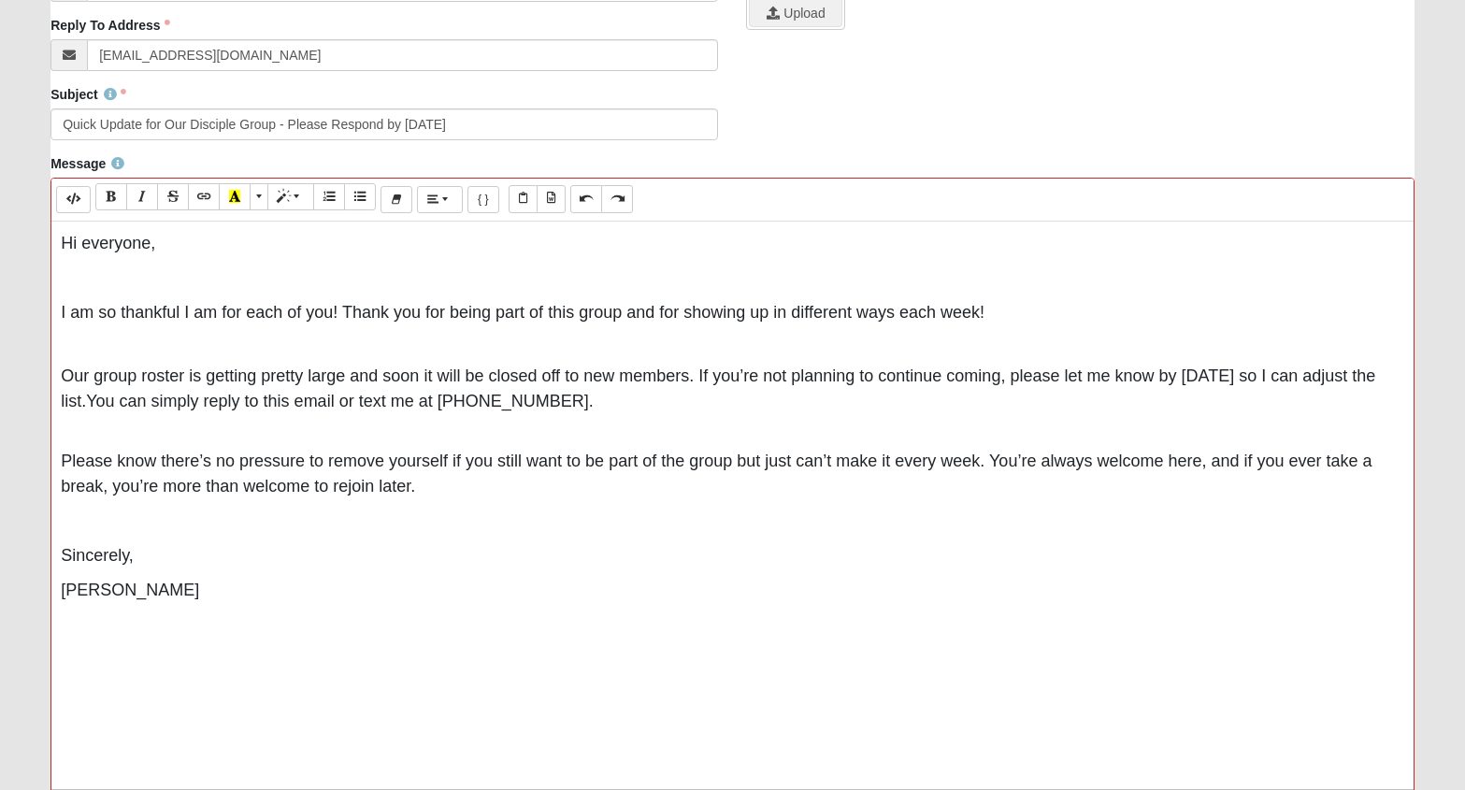
scroll to position [507, 0]
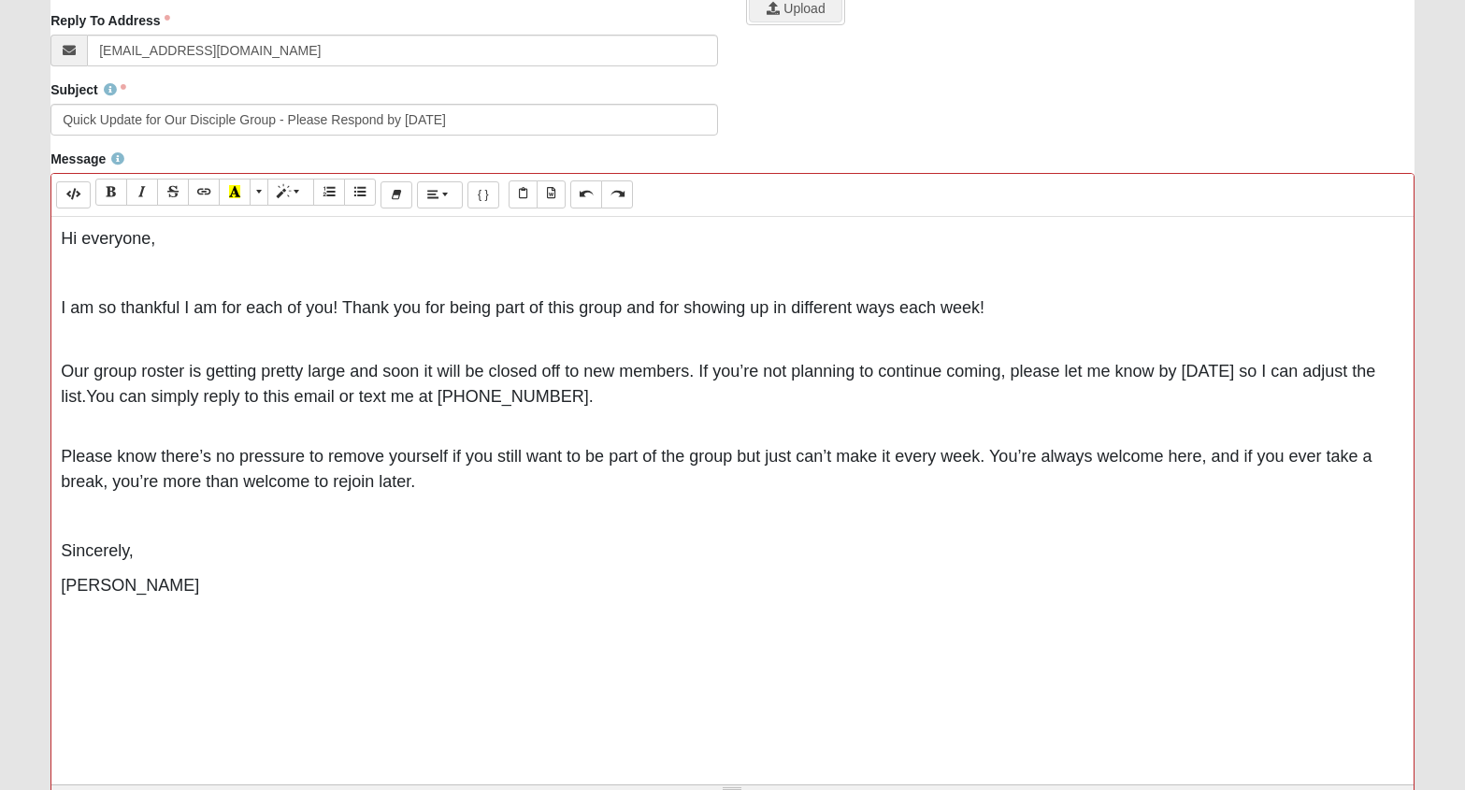
click at [1001, 373] on span "Our group roster is getting pretty large and soon it will be closed off to new …" at bounding box center [718, 384] width 1315 height 44
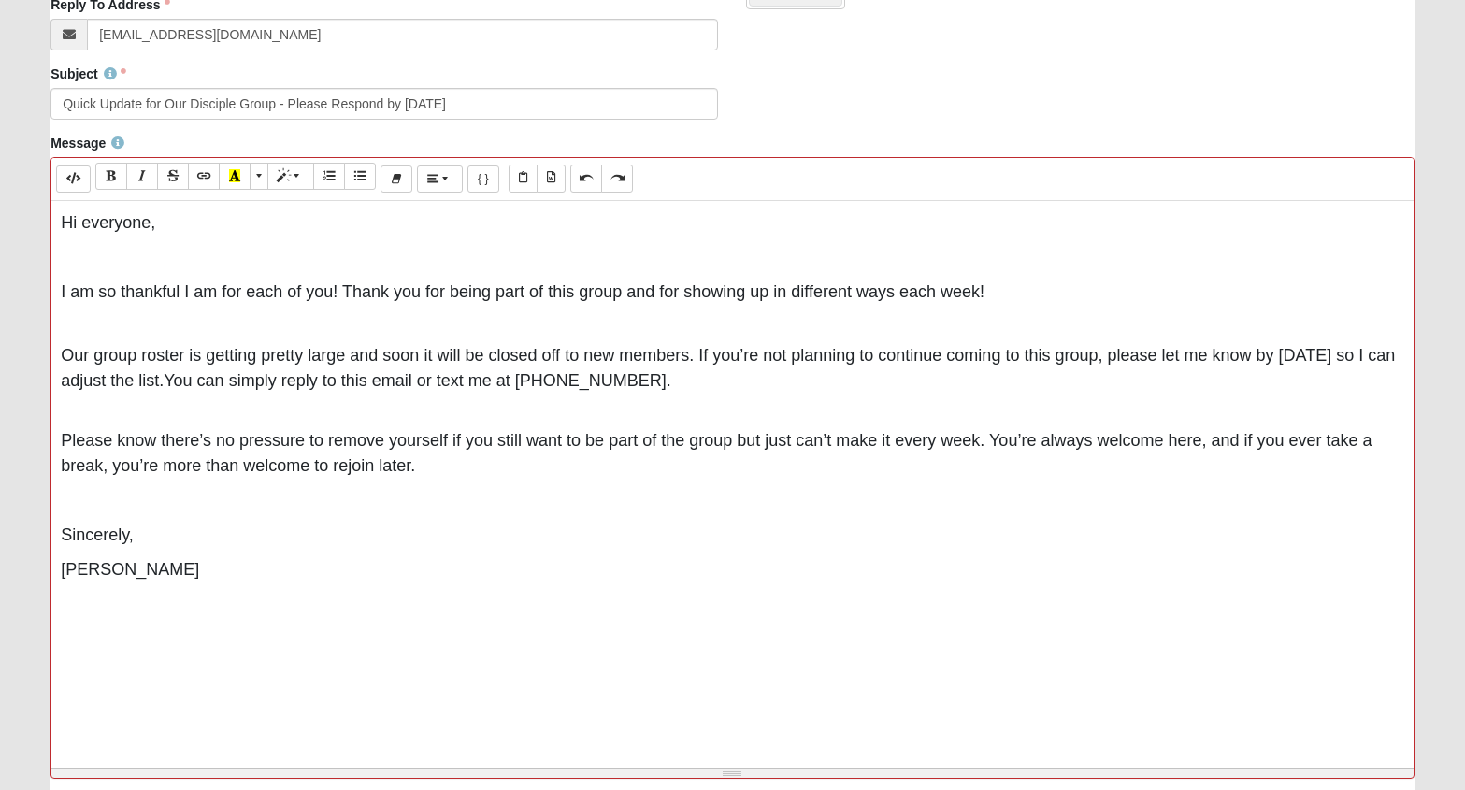
click at [98, 669] on div "Hi everyone, I am so thankful I am for each of you! Thank you for being part of…" at bounding box center [732, 481] width 1363 height 561
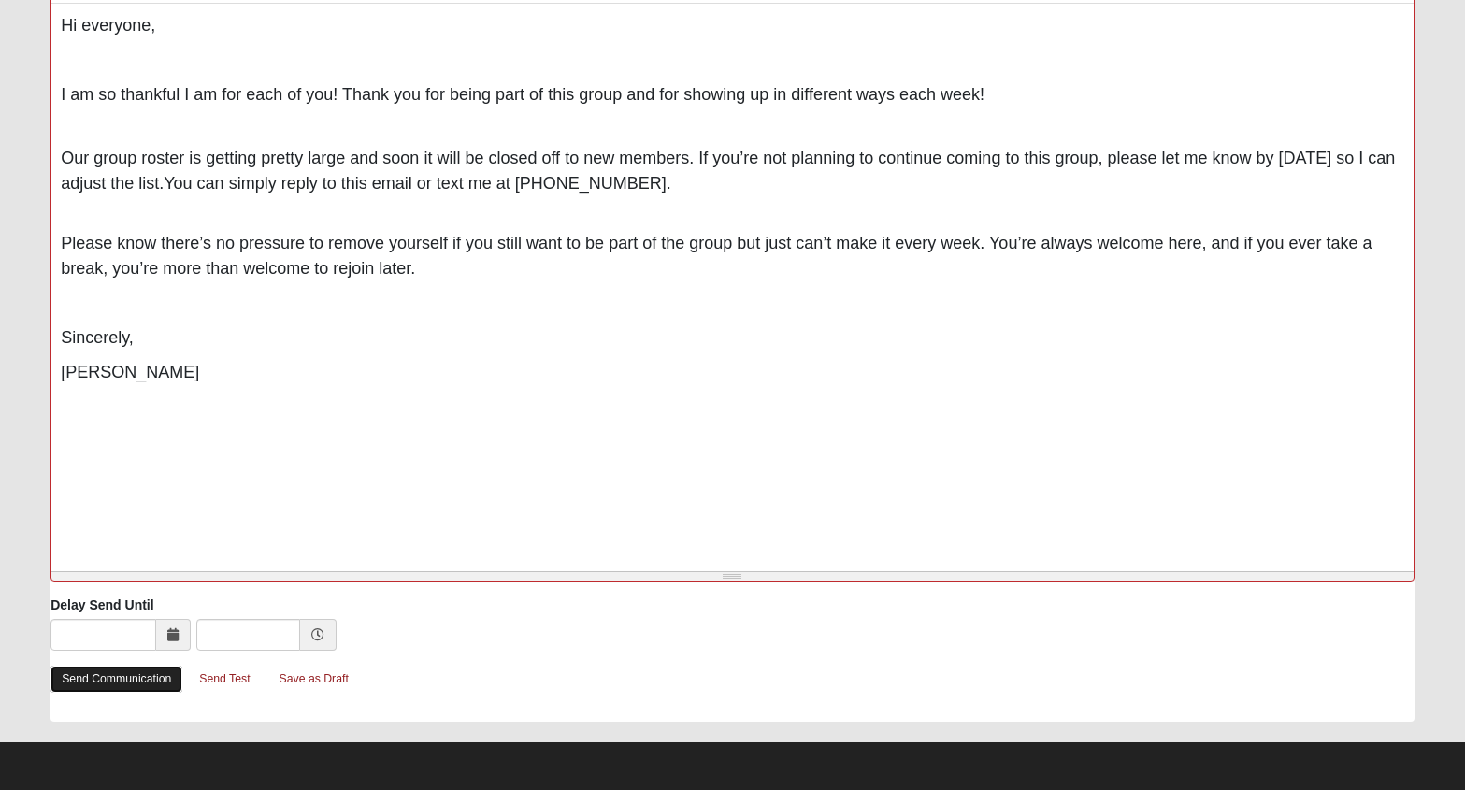
click at [109, 682] on link "Send Communication" at bounding box center [117, 679] width 132 height 27
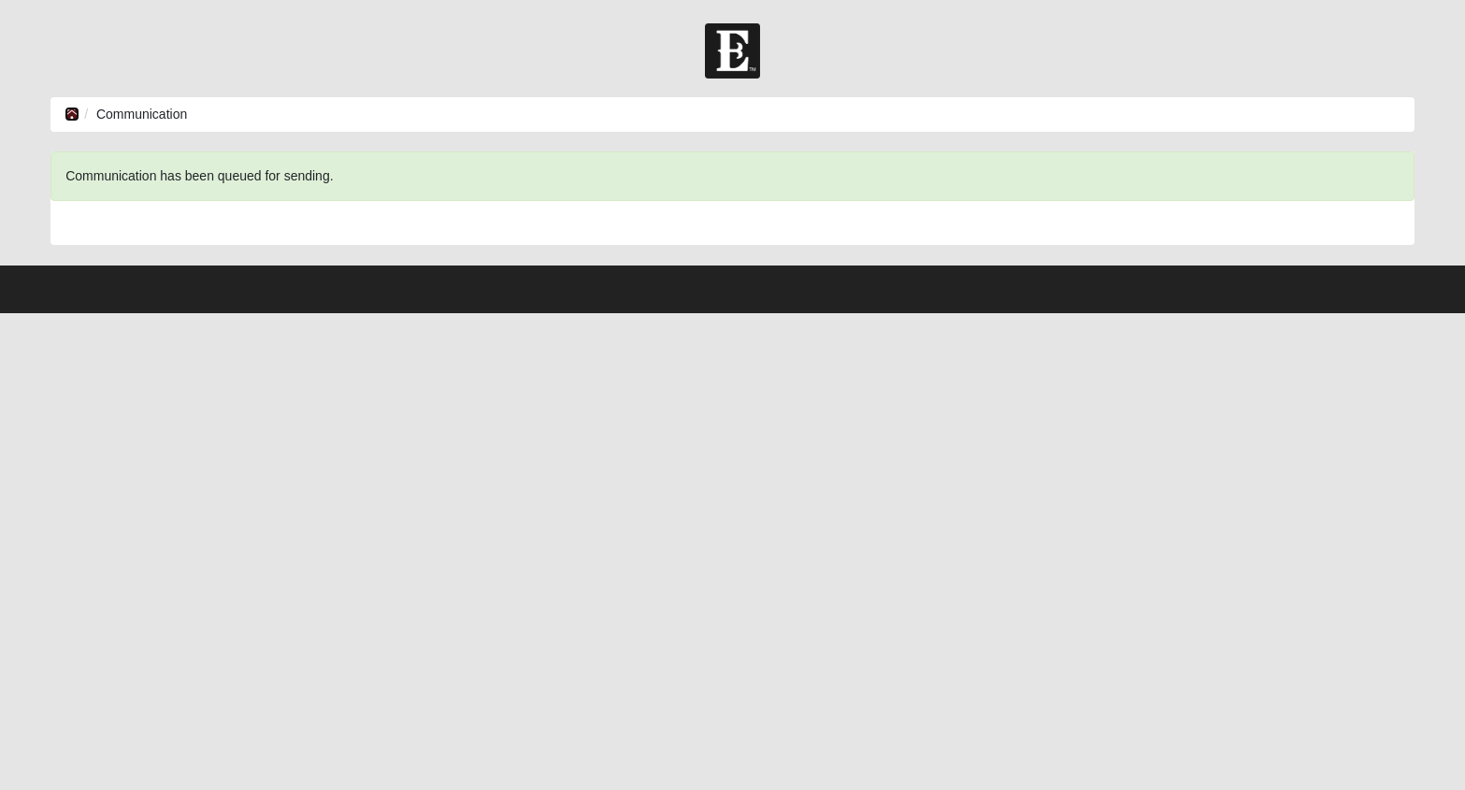
click at [65, 114] on icon at bounding box center [72, 114] width 15 height 13
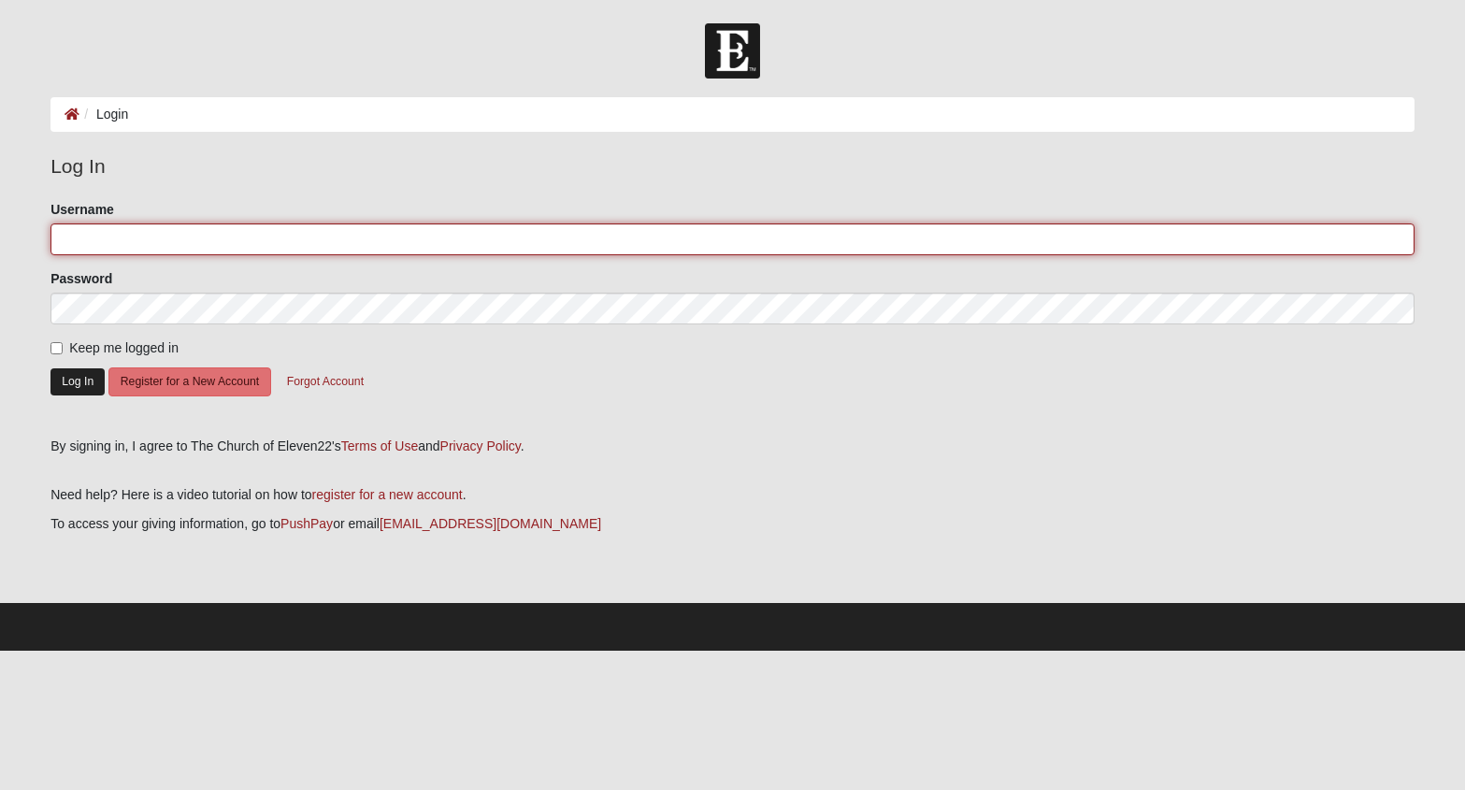
type input "chughes9988"
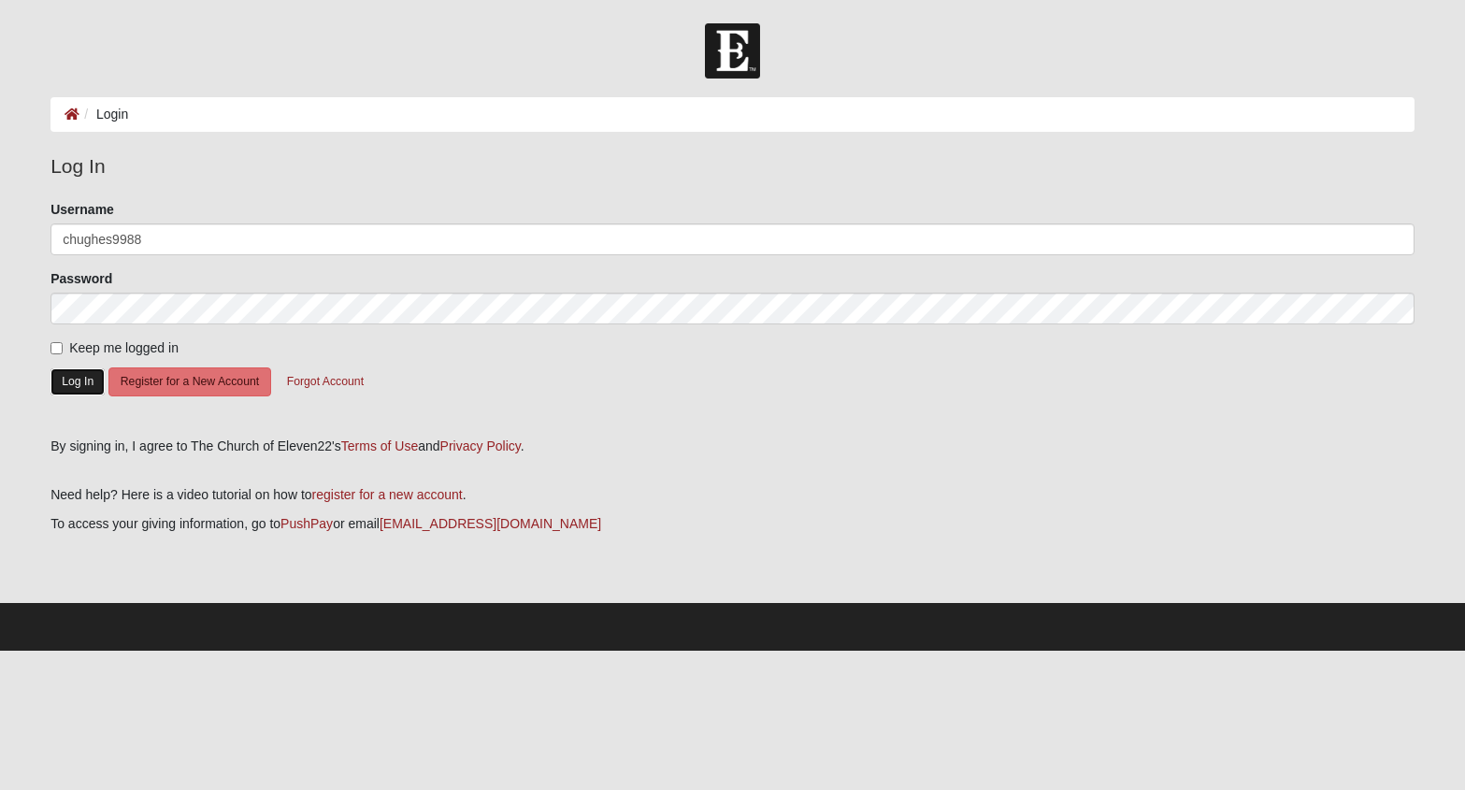
click at [67, 379] on button "Log In" at bounding box center [78, 381] width 54 height 27
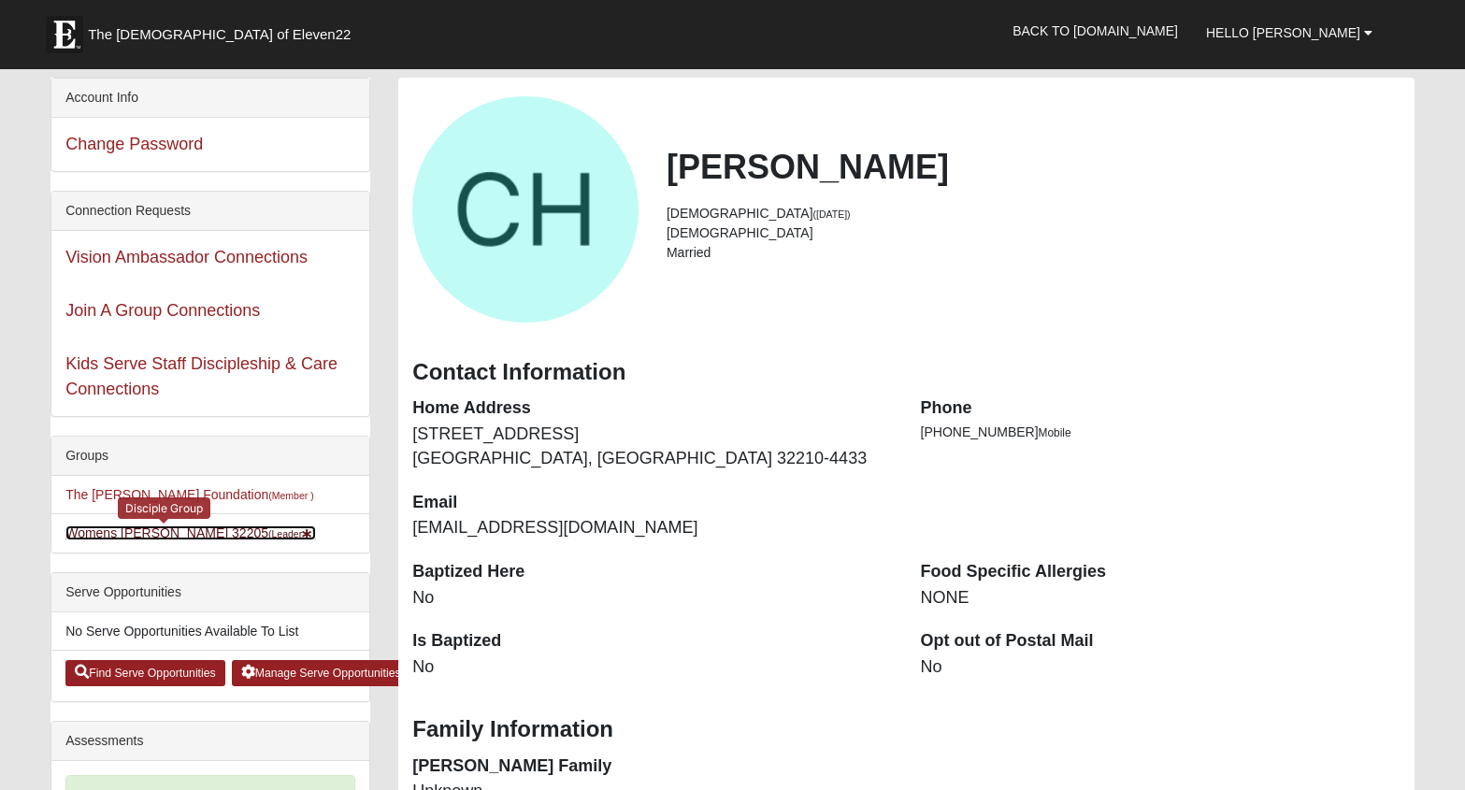
click at [111, 535] on link "Womens Hughes 32205 (Leader )" at bounding box center [190, 533] width 251 height 15
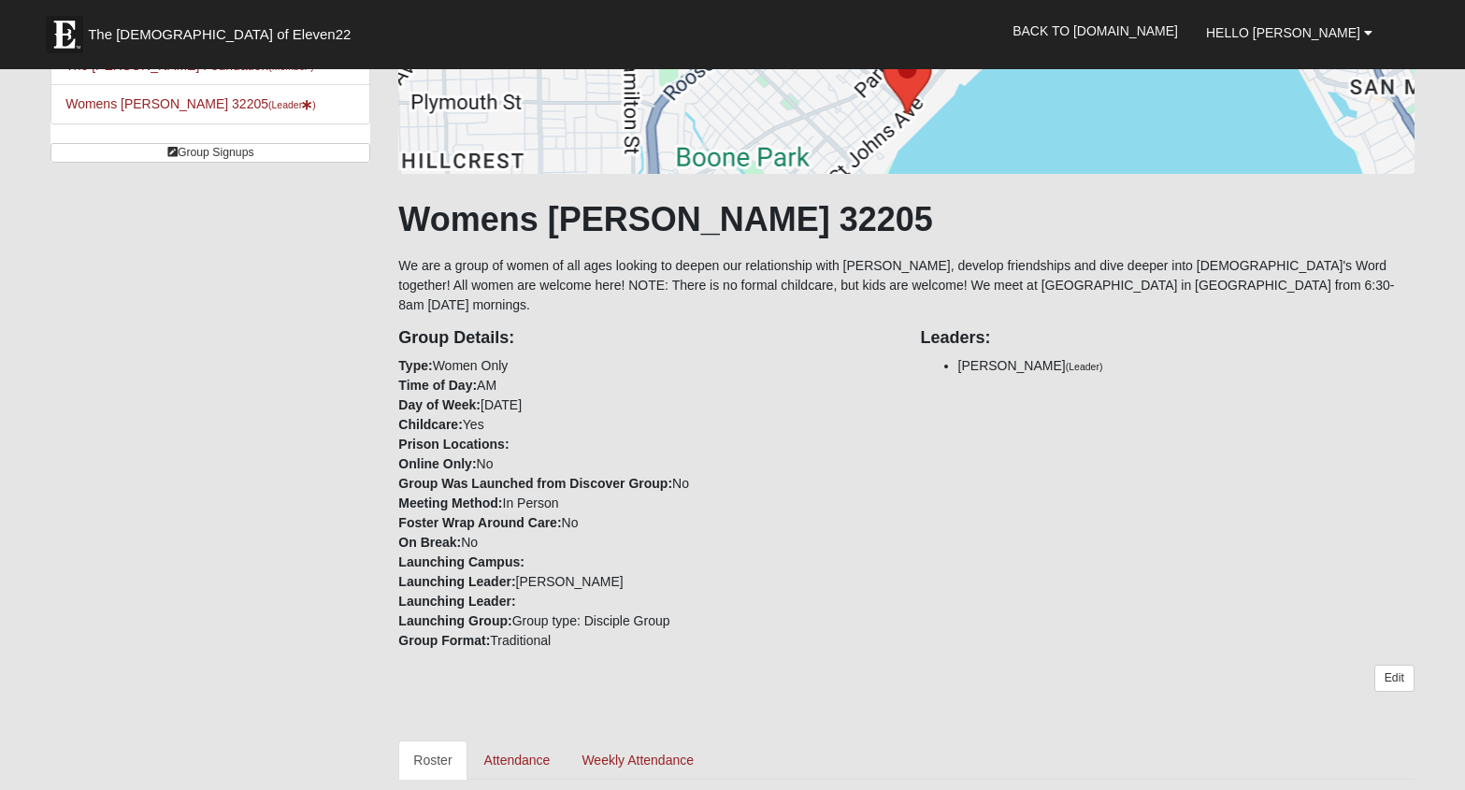
scroll to position [166, 0]
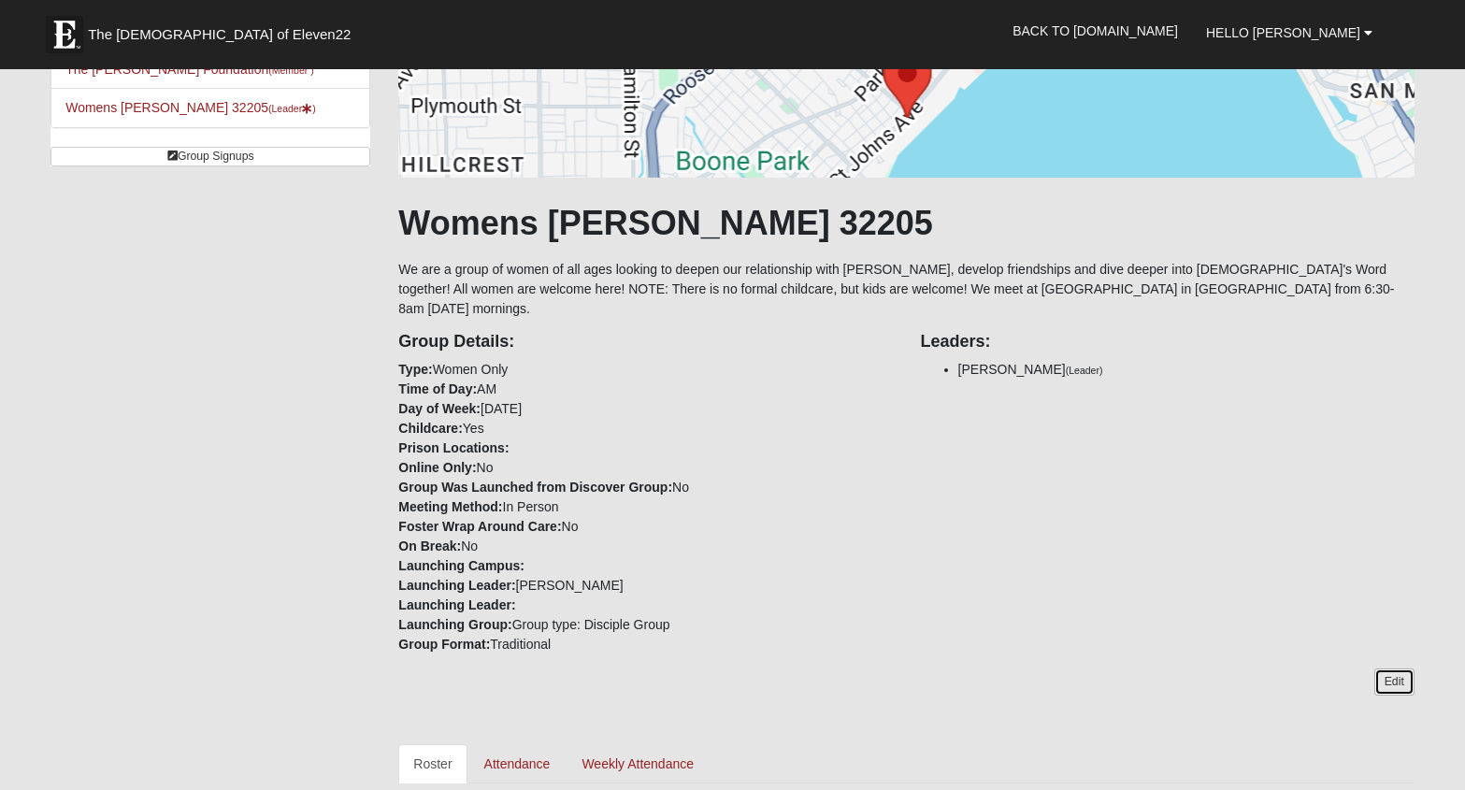
click at [1400, 669] on link "Edit" at bounding box center [1395, 682] width 40 height 27
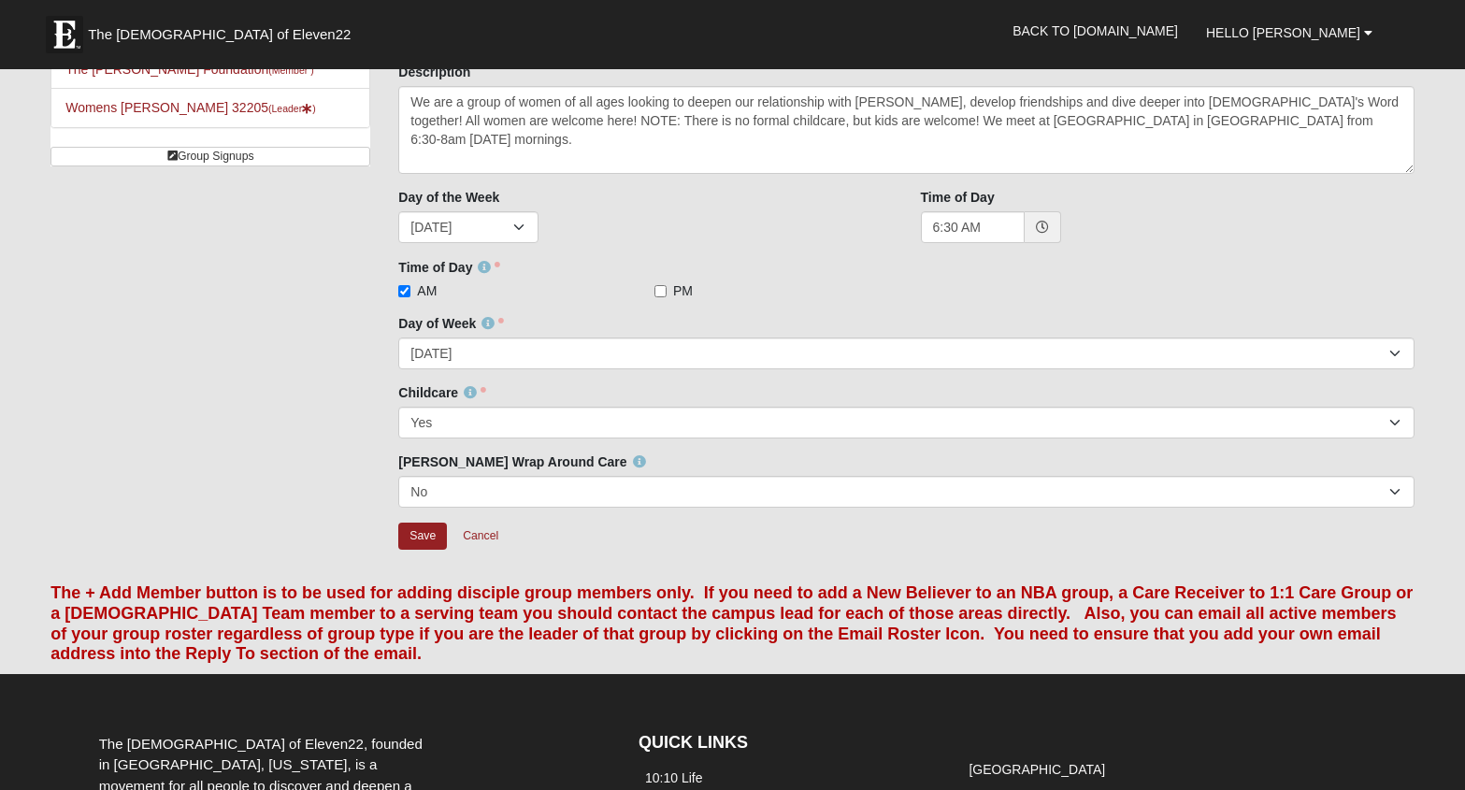
scroll to position [108, 0]
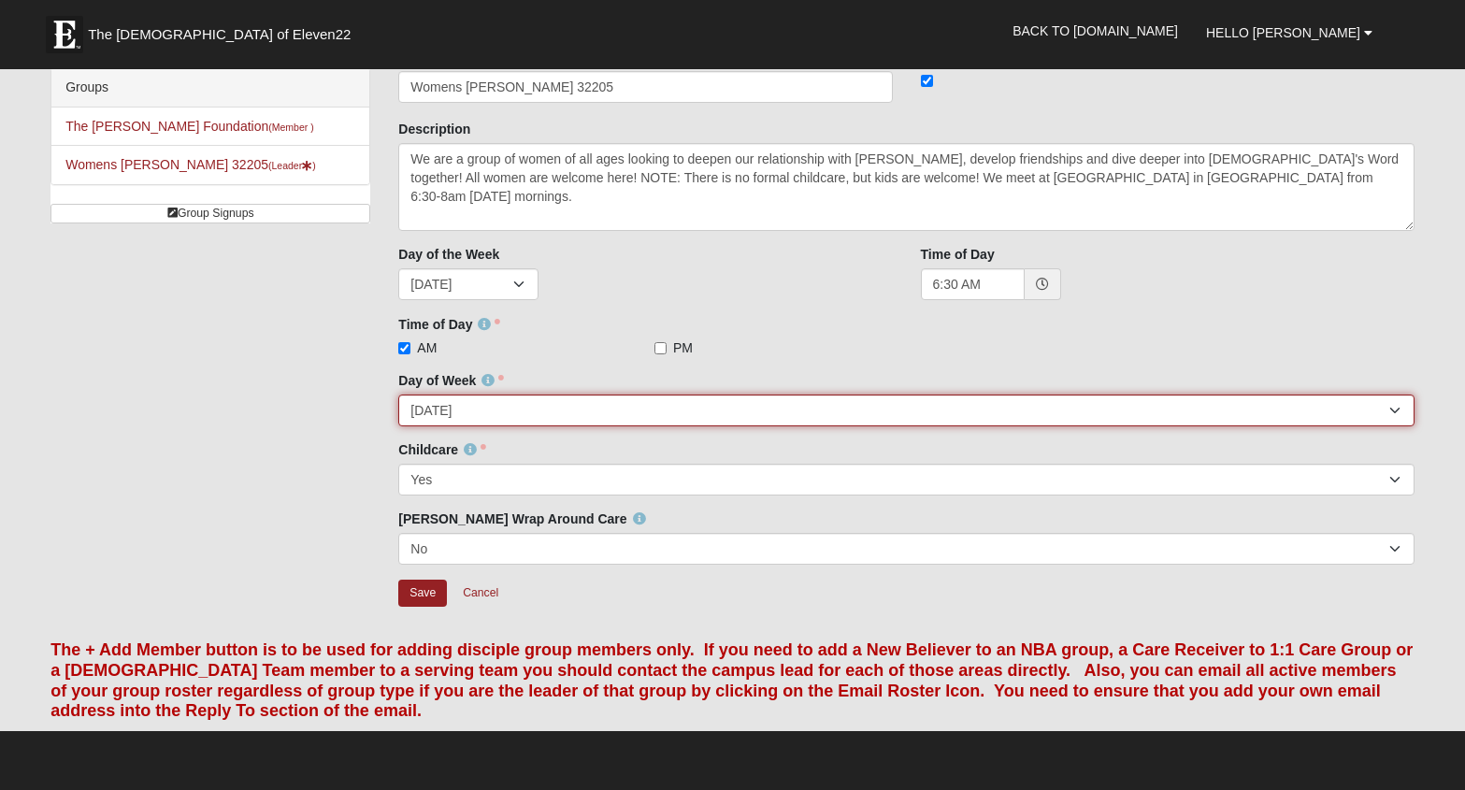
click at [469, 412] on select "[DATE] [DATE] [DATE] [DATE] [DATE] [DATE] [DATE]" at bounding box center [906, 411] width 1016 height 32
select select "5"
click at [398, 395] on select "[DATE] [DATE] [DATE] [DATE] [DATE] [DATE] [DATE]" at bounding box center [906, 411] width 1016 height 32
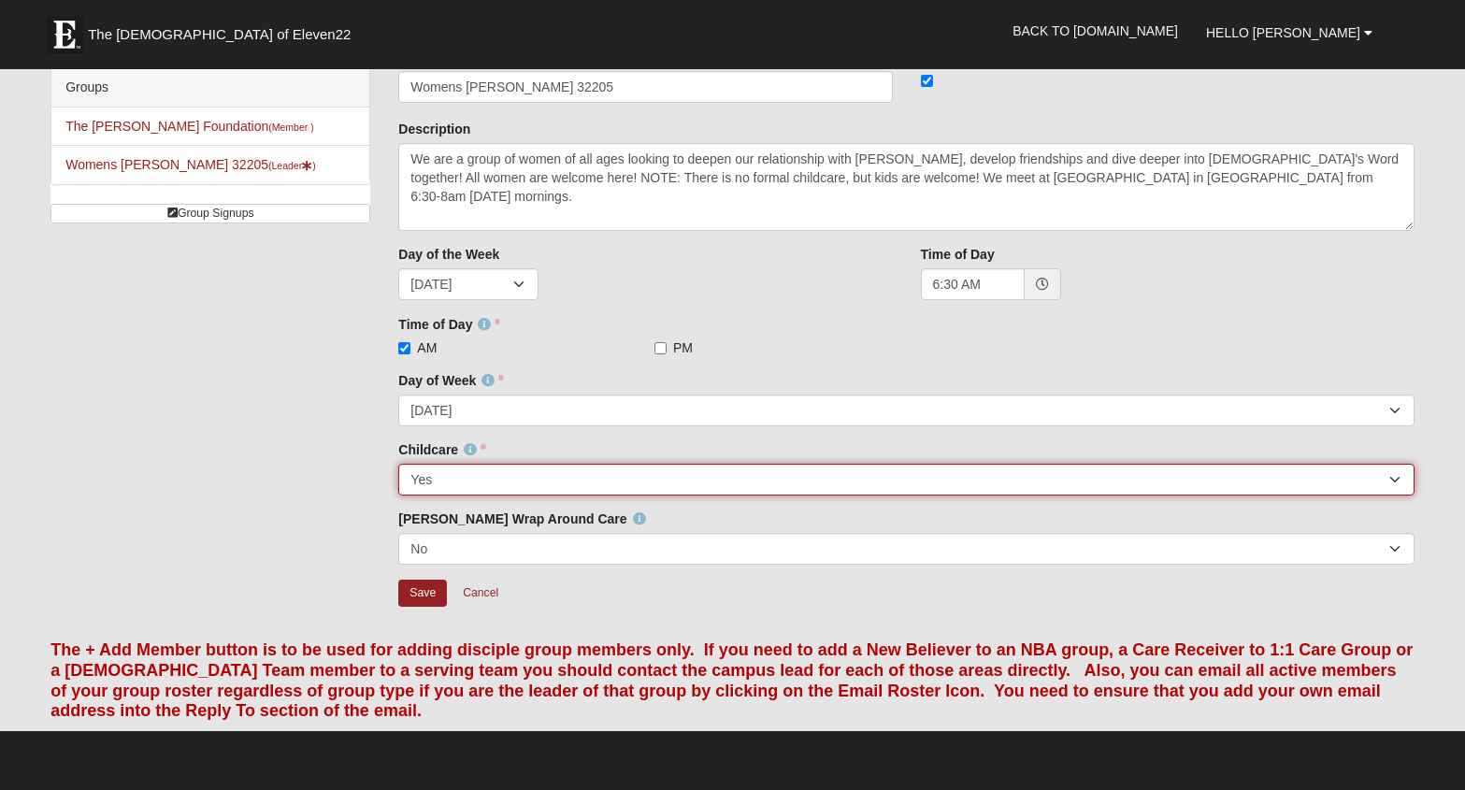
click at [439, 474] on select "No Yes" at bounding box center [906, 480] width 1016 height 32
select select "False"
click at [398, 464] on select "No Yes" at bounding box center [906, 480] width 1016 height 32
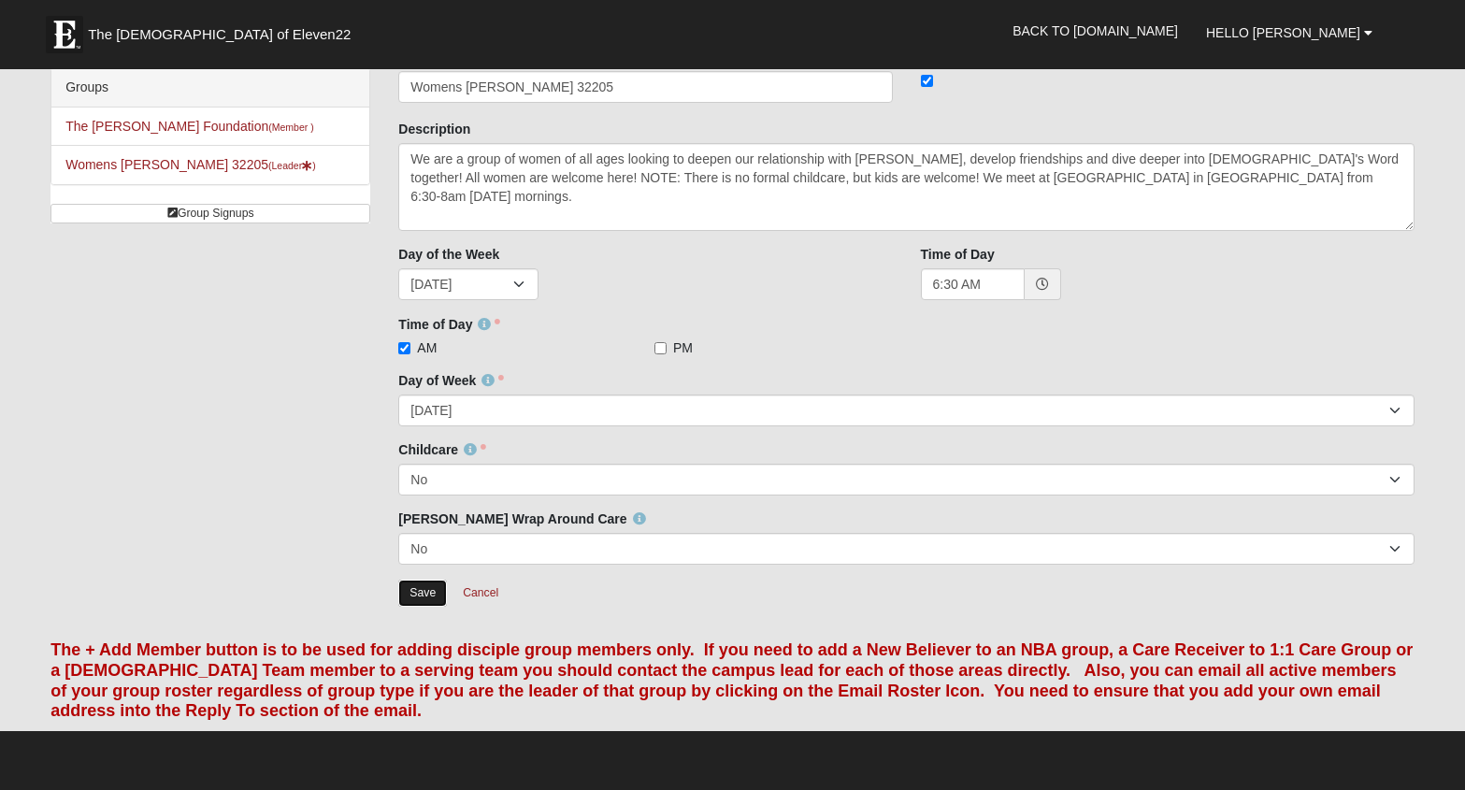
click at [438, 589] on input "Save" at bounding box center [422, 593] width 49 height 27
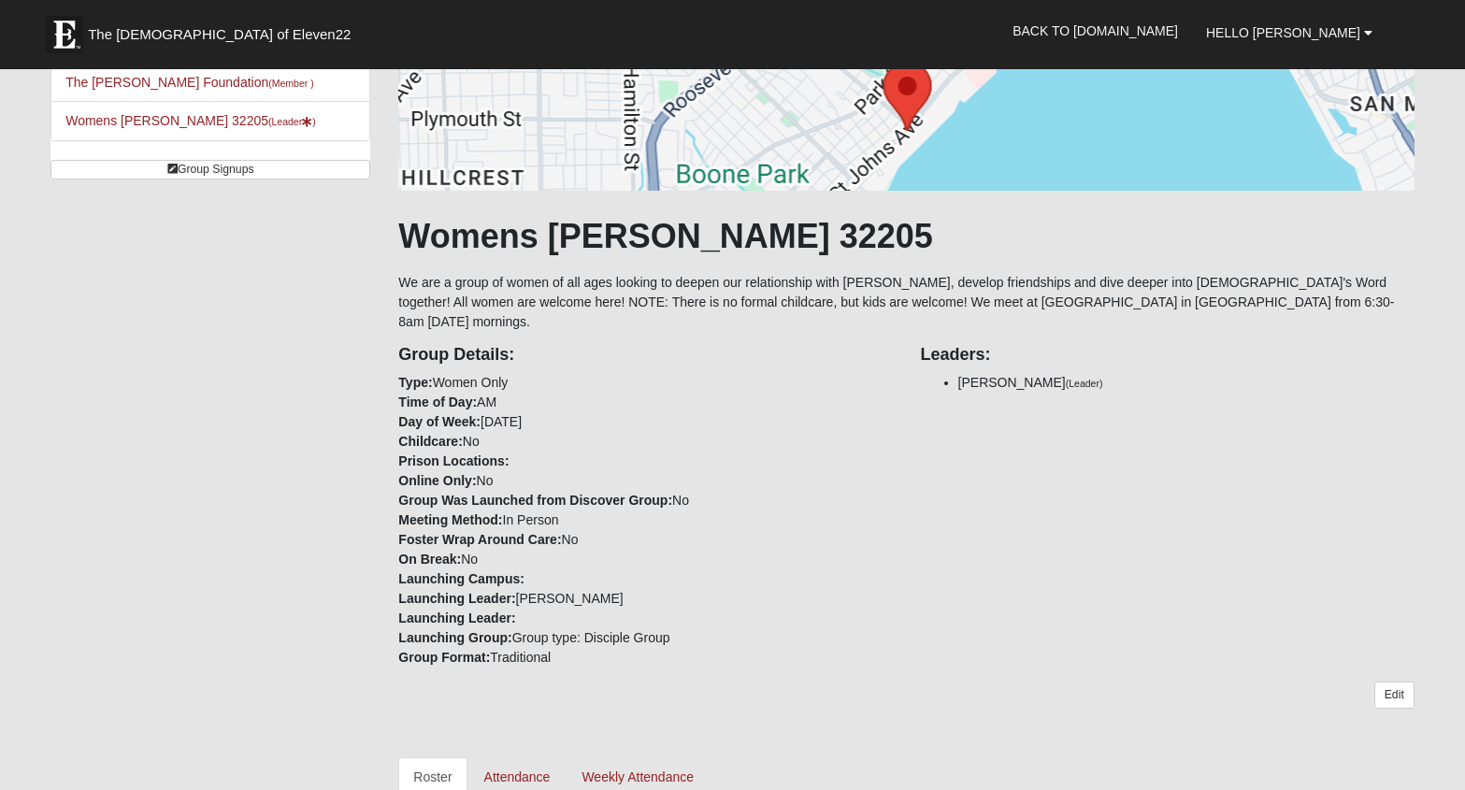
scroll to position [131, 0]
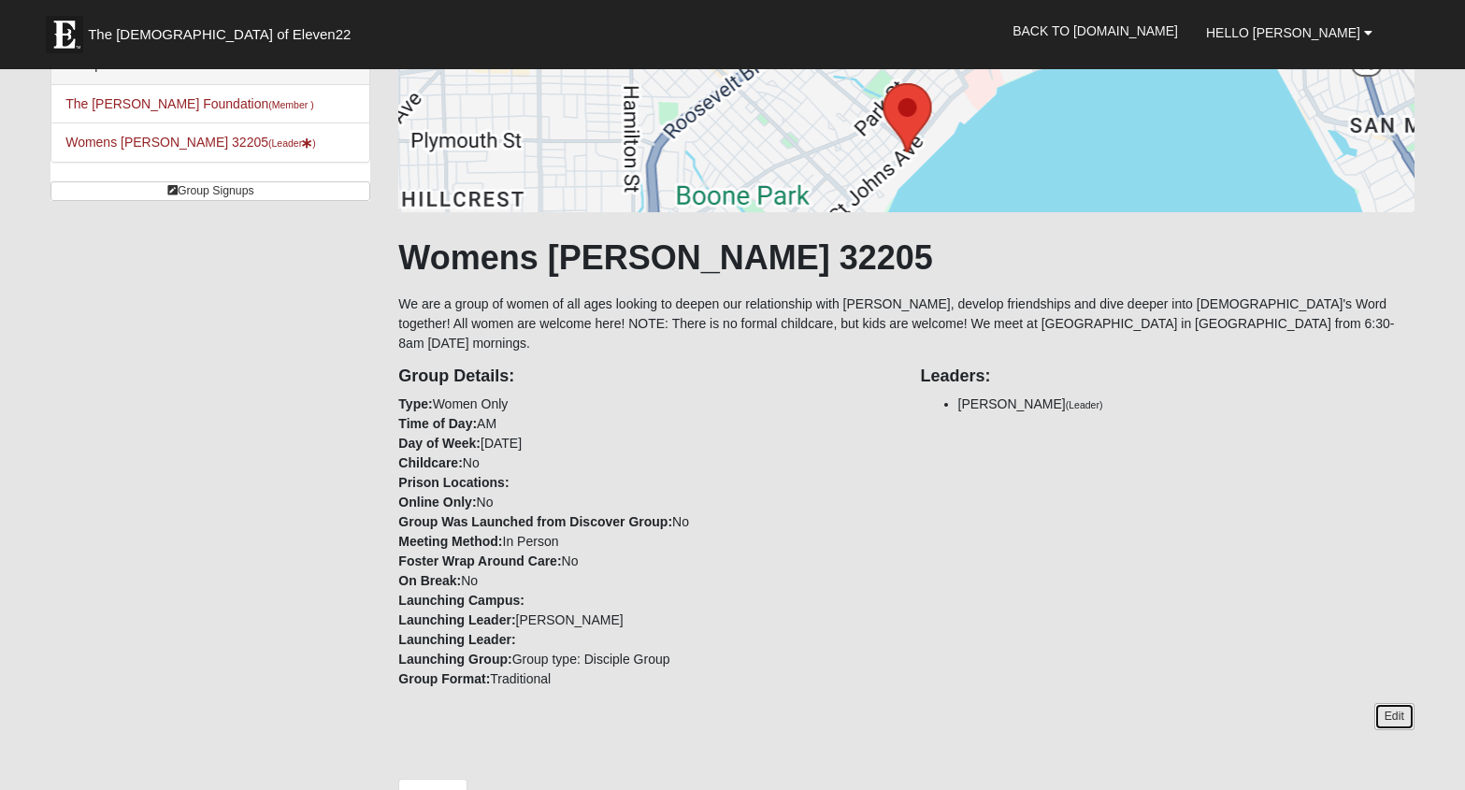
click at [1398, 703] on link "Edit" at bounding box center [1395, 716] width 40 height 27
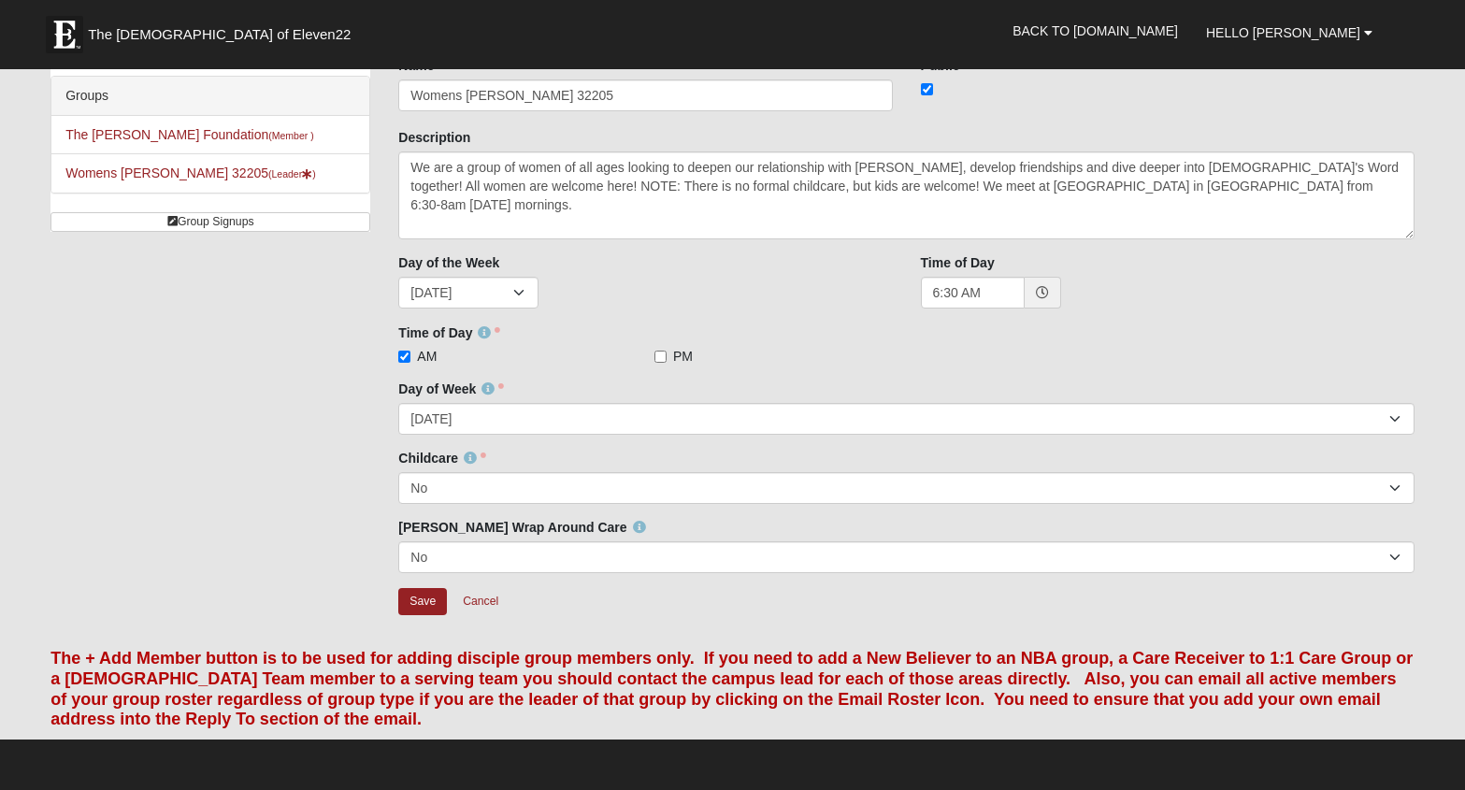
scroll to position [94, 0]
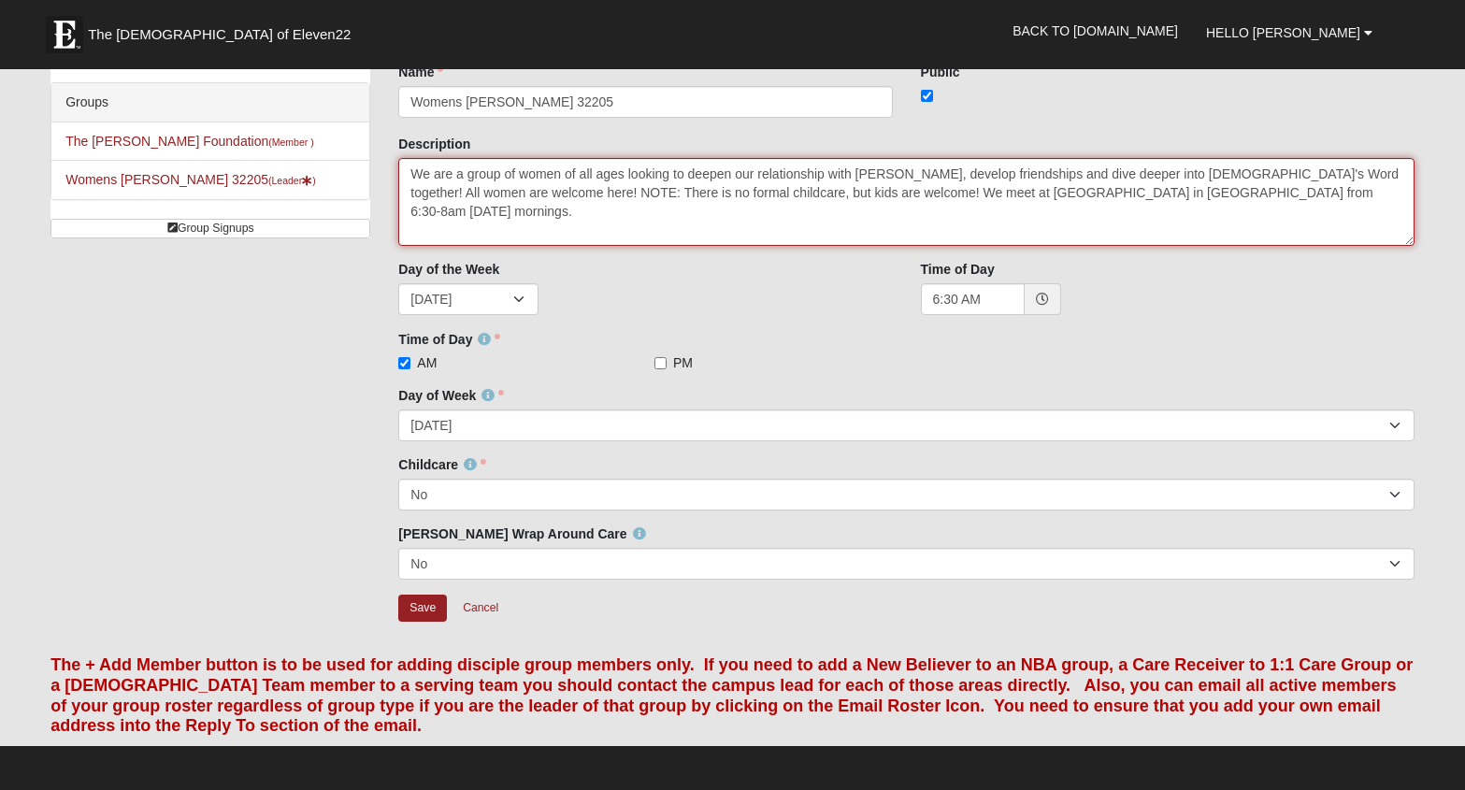
click at [1107, 195] on textarea "We are a group of women of all ages looking to deepen our relationship with Jes…" at bounding box center [906, 202] width 1016 height 88
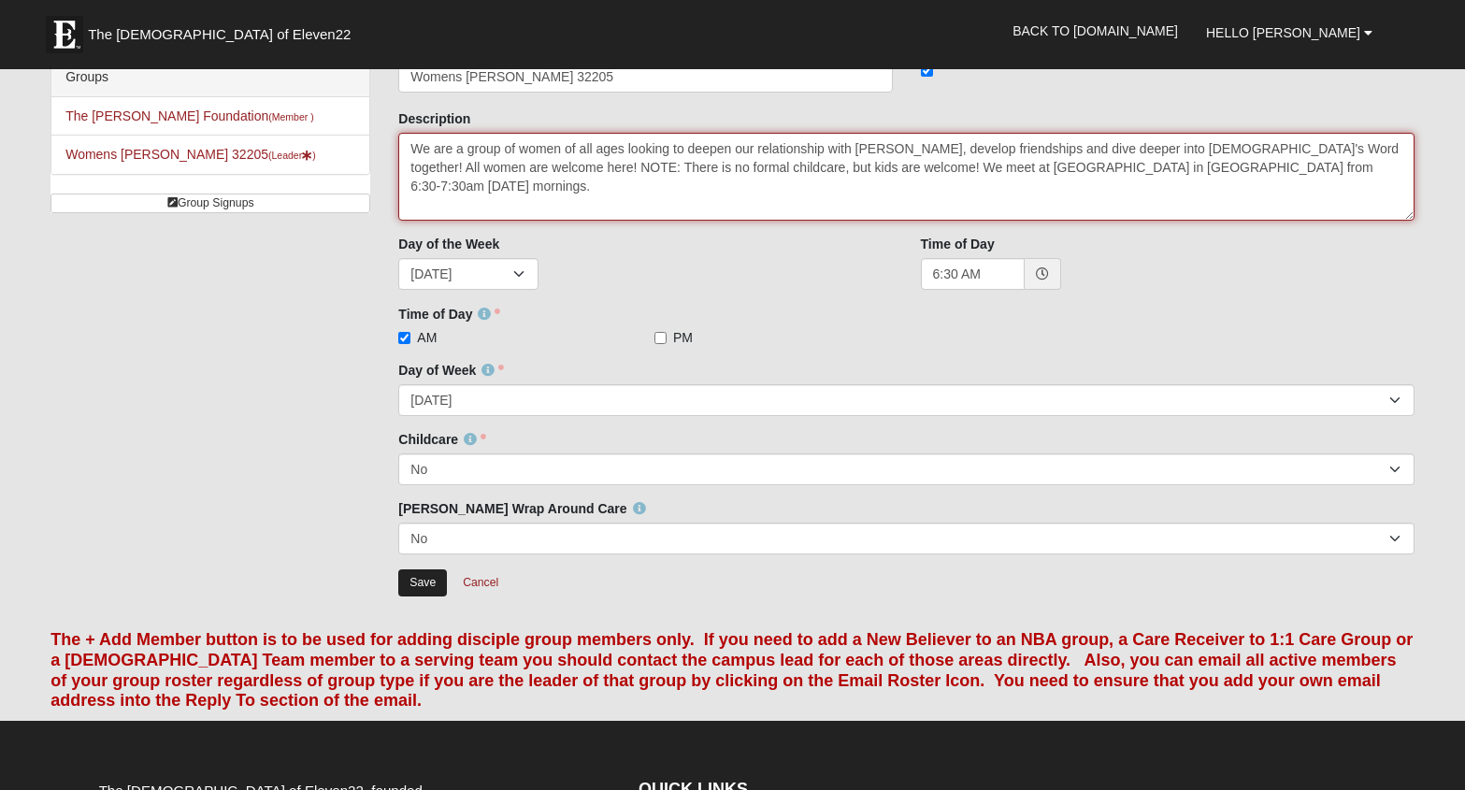
type textarea "We are a group of women of all ages looking to deepen our relationship with Jes…"
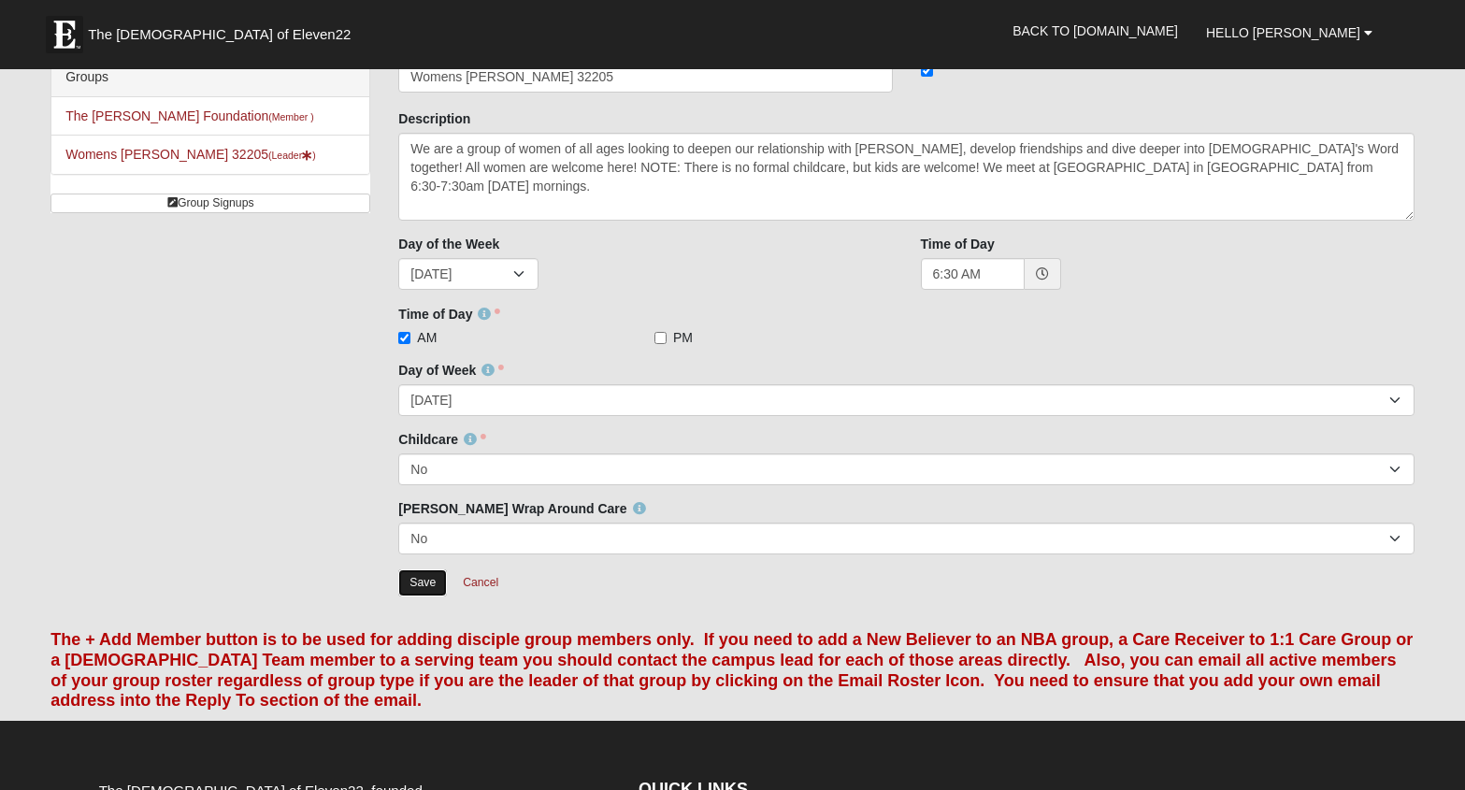
click at [432, 587] on input "Save" at bounding box center [422, 583] width 49 height 27
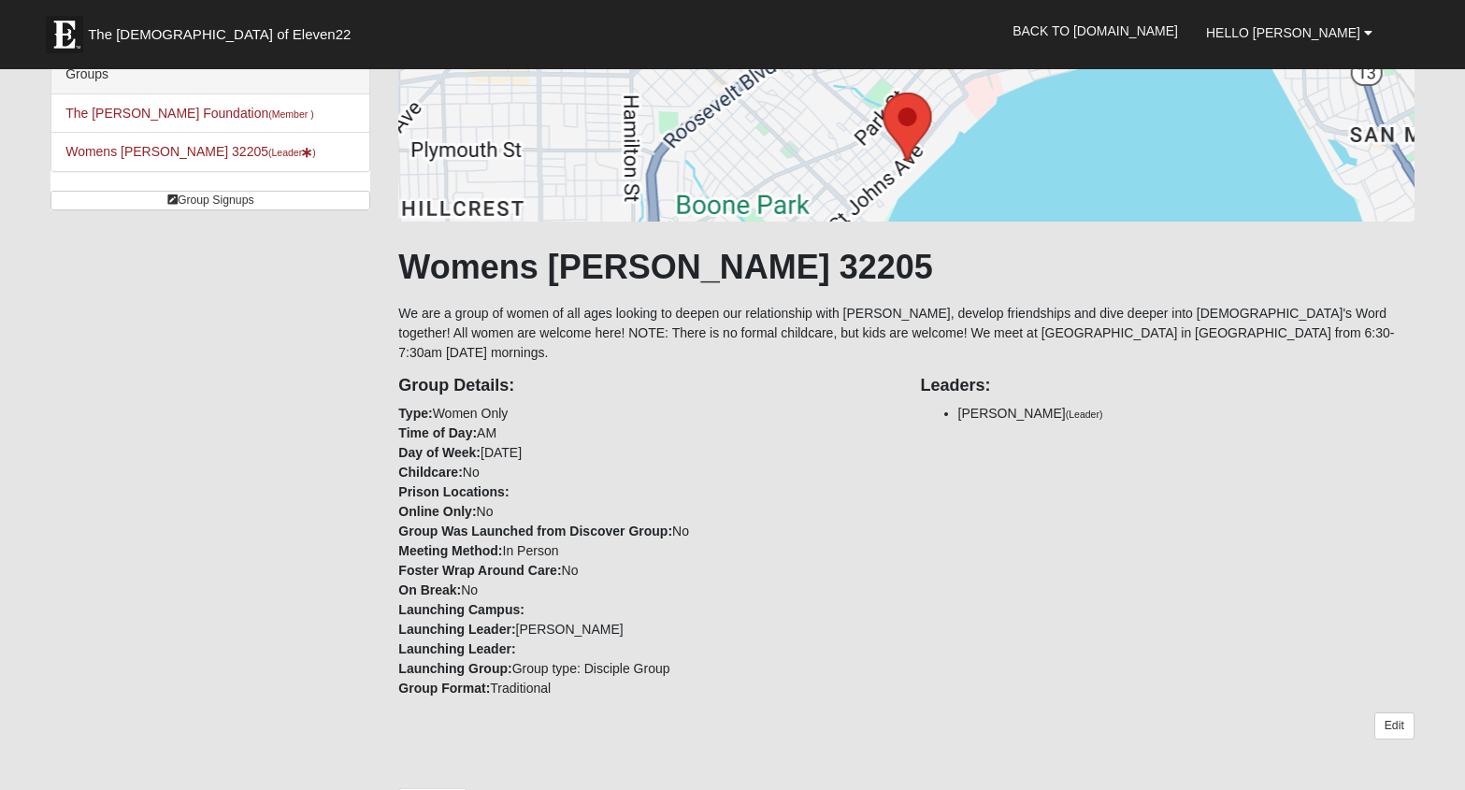
scroll to position [163, 0]
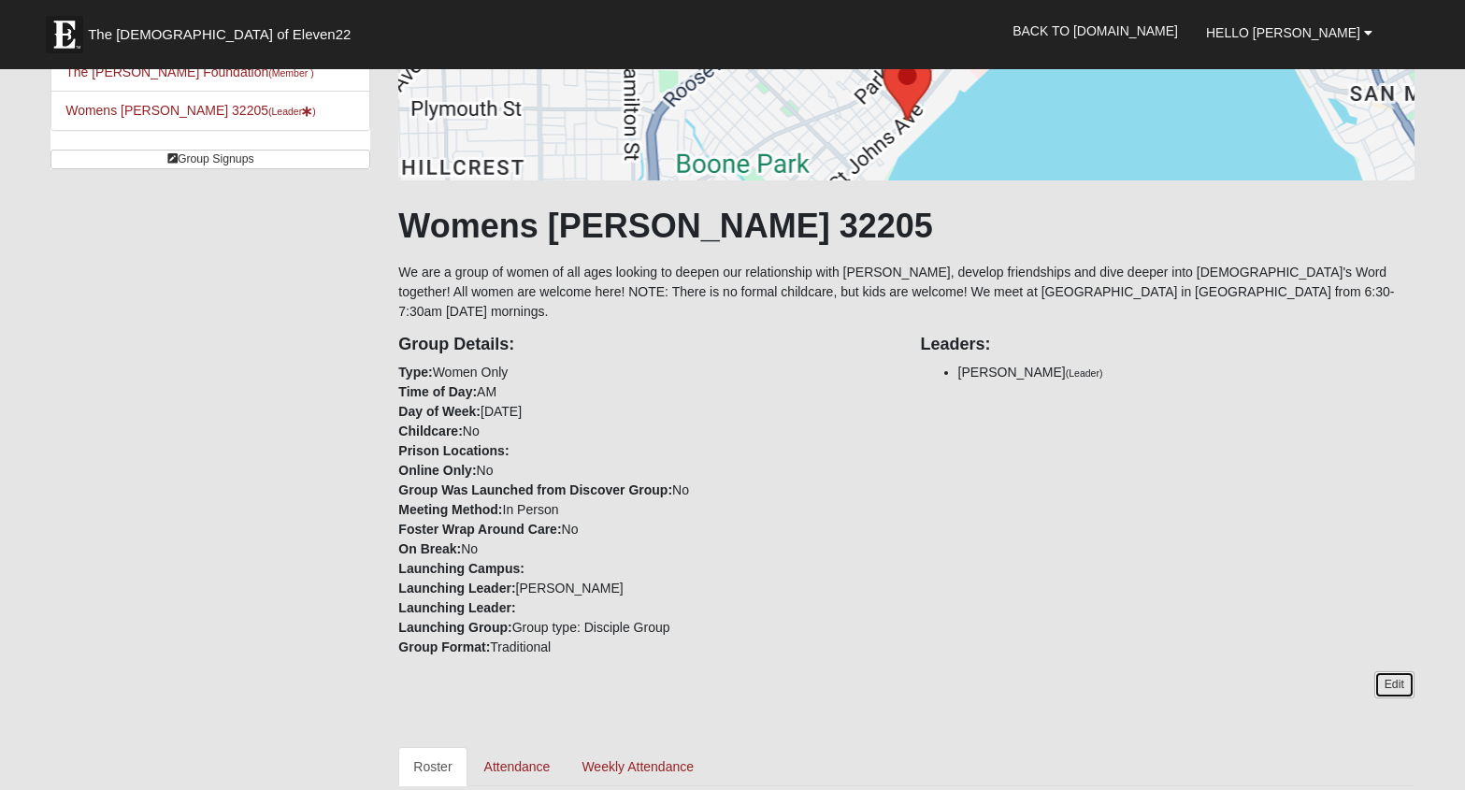
click at [1392, 671] on link "Edit" at bounding box center [1395, 684] width 40 height 27
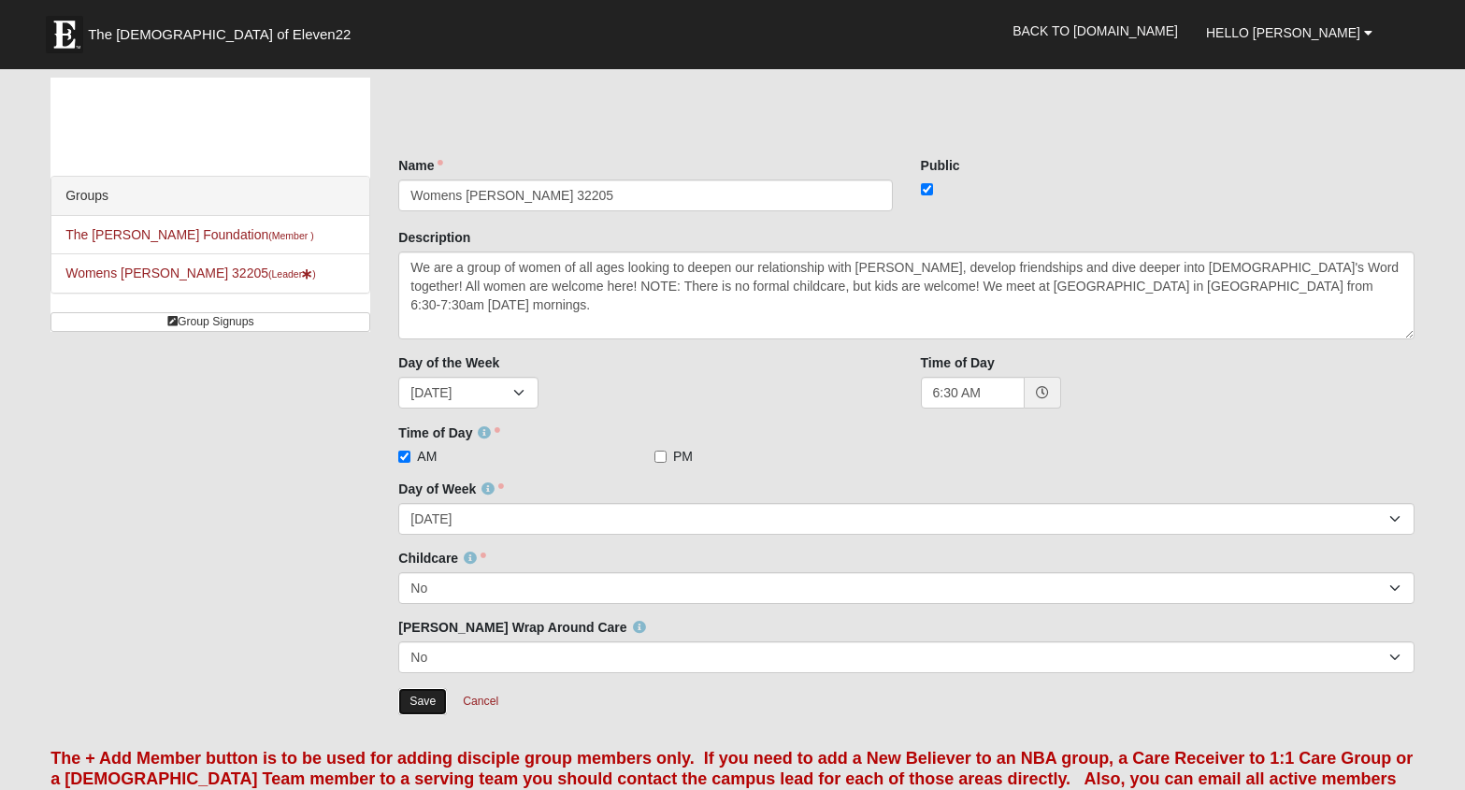
click at [425, 700] on input "Save" at bounding box center [422, 701] width 49 height 27
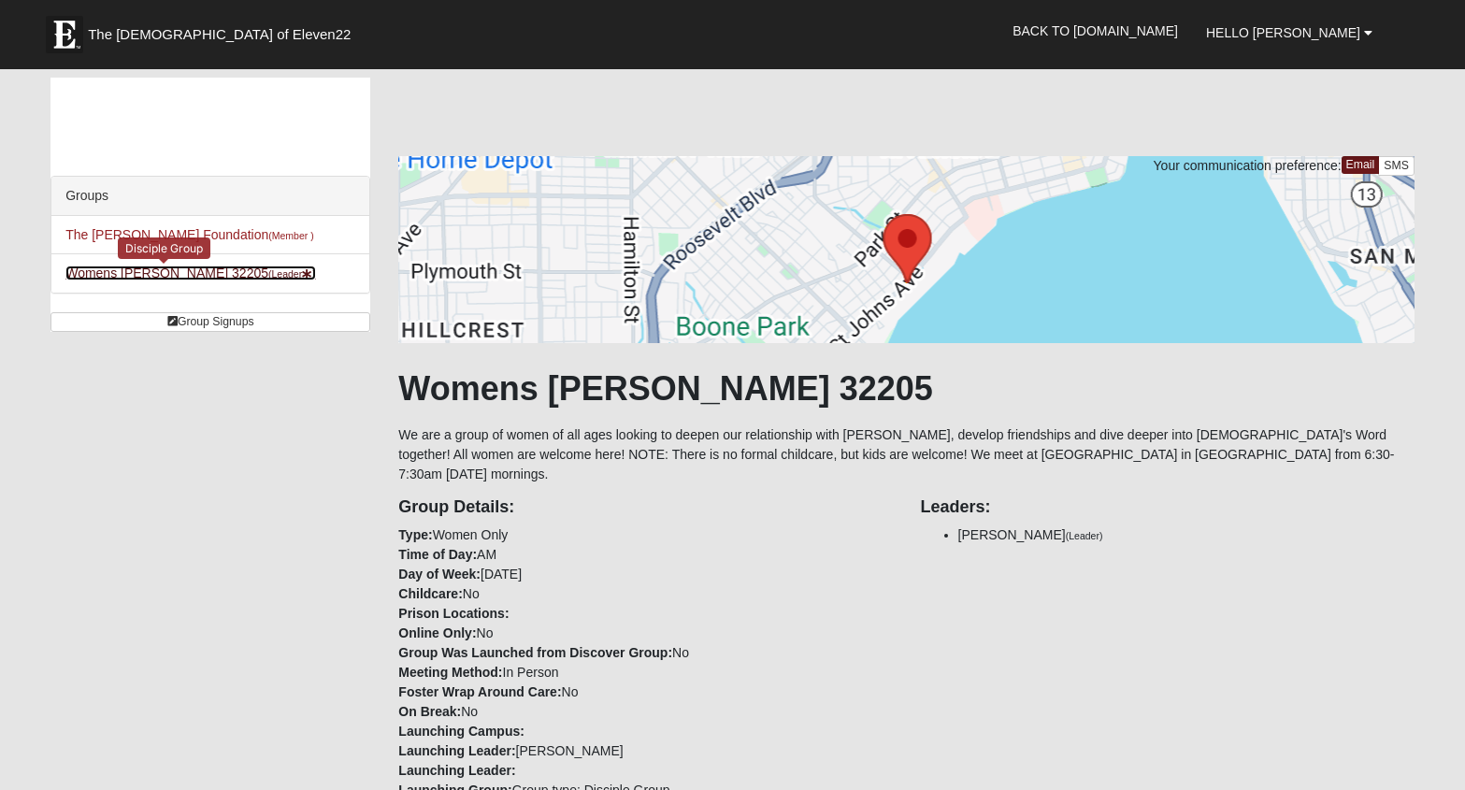
click at [139, 278] on link "Womens [PERSON_NAME] 32205 (Leader )" at bounding box center [190, 273] width 251 height 15
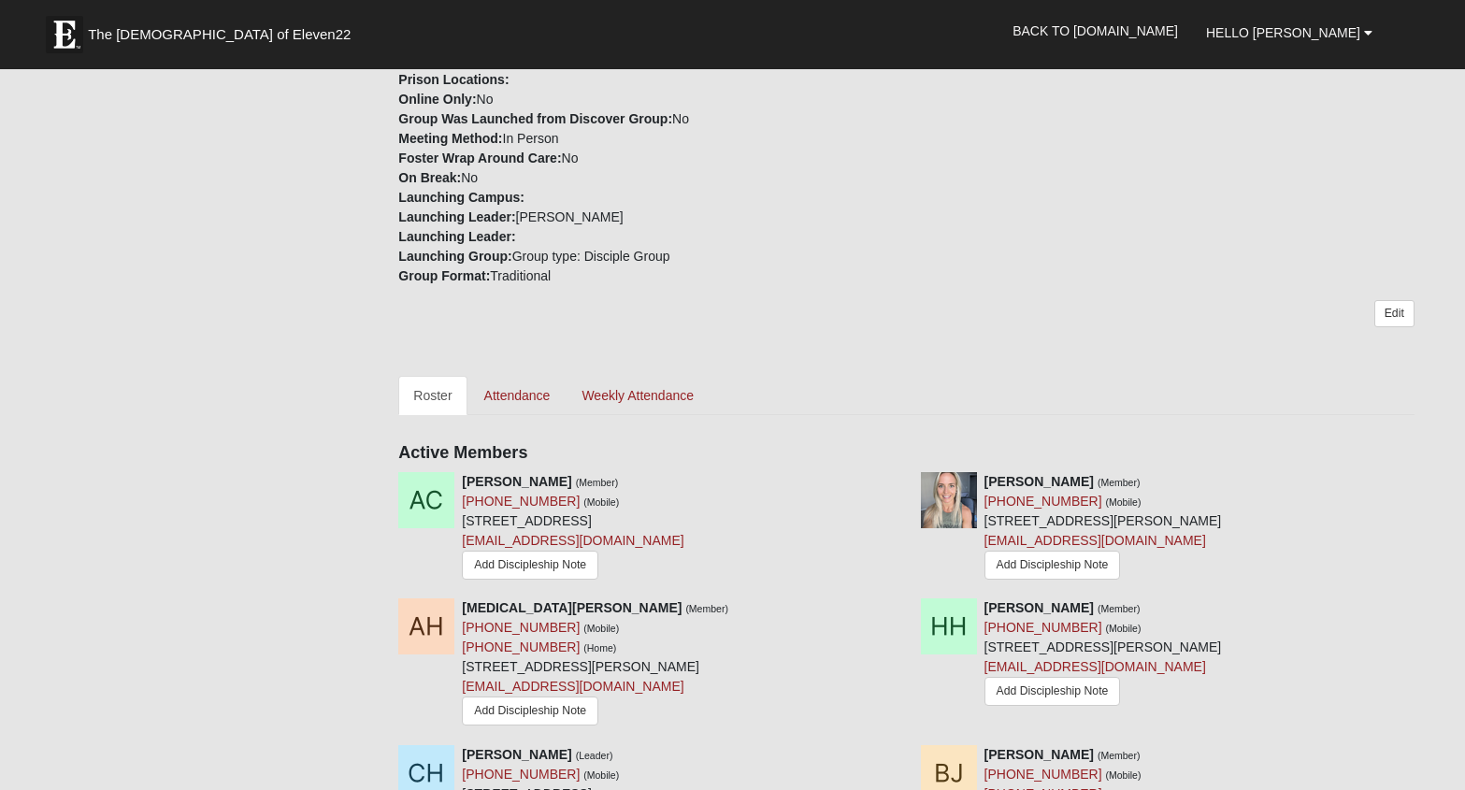
scroll to position [597, 0]
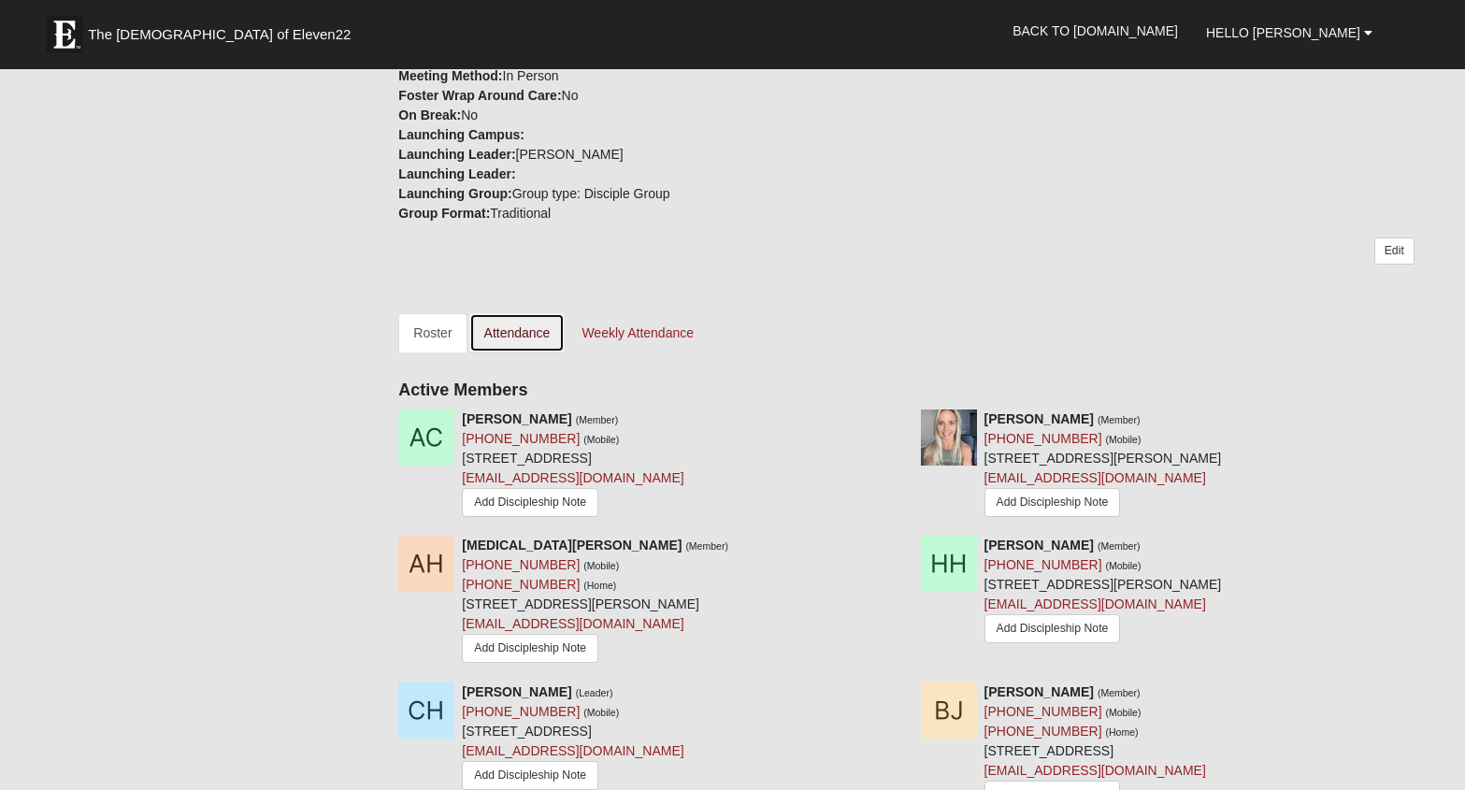
click at [518, 319] on link "Attendance" at bounding box center [517, 332] width 96 height 39
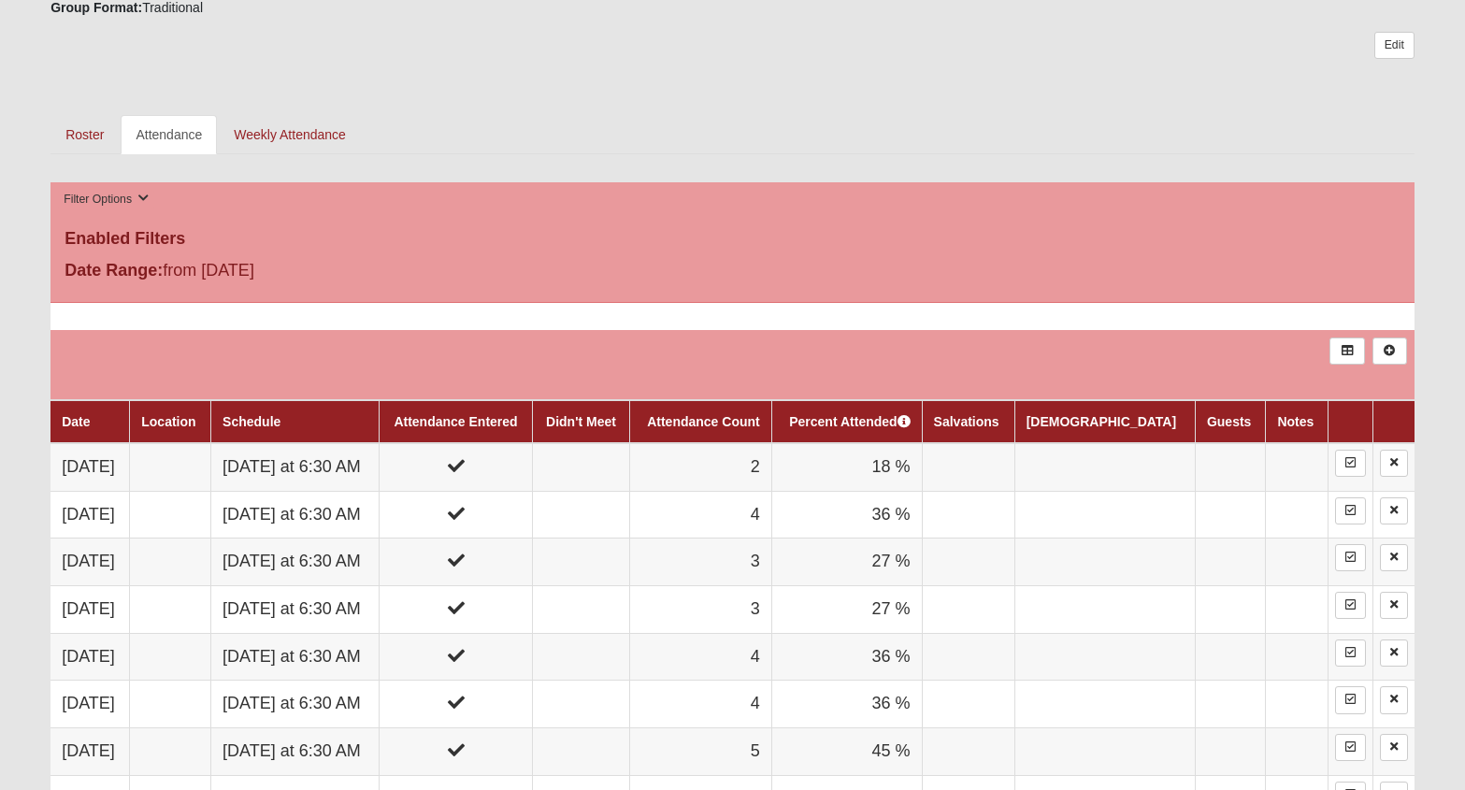
scroll to position [755, 0]
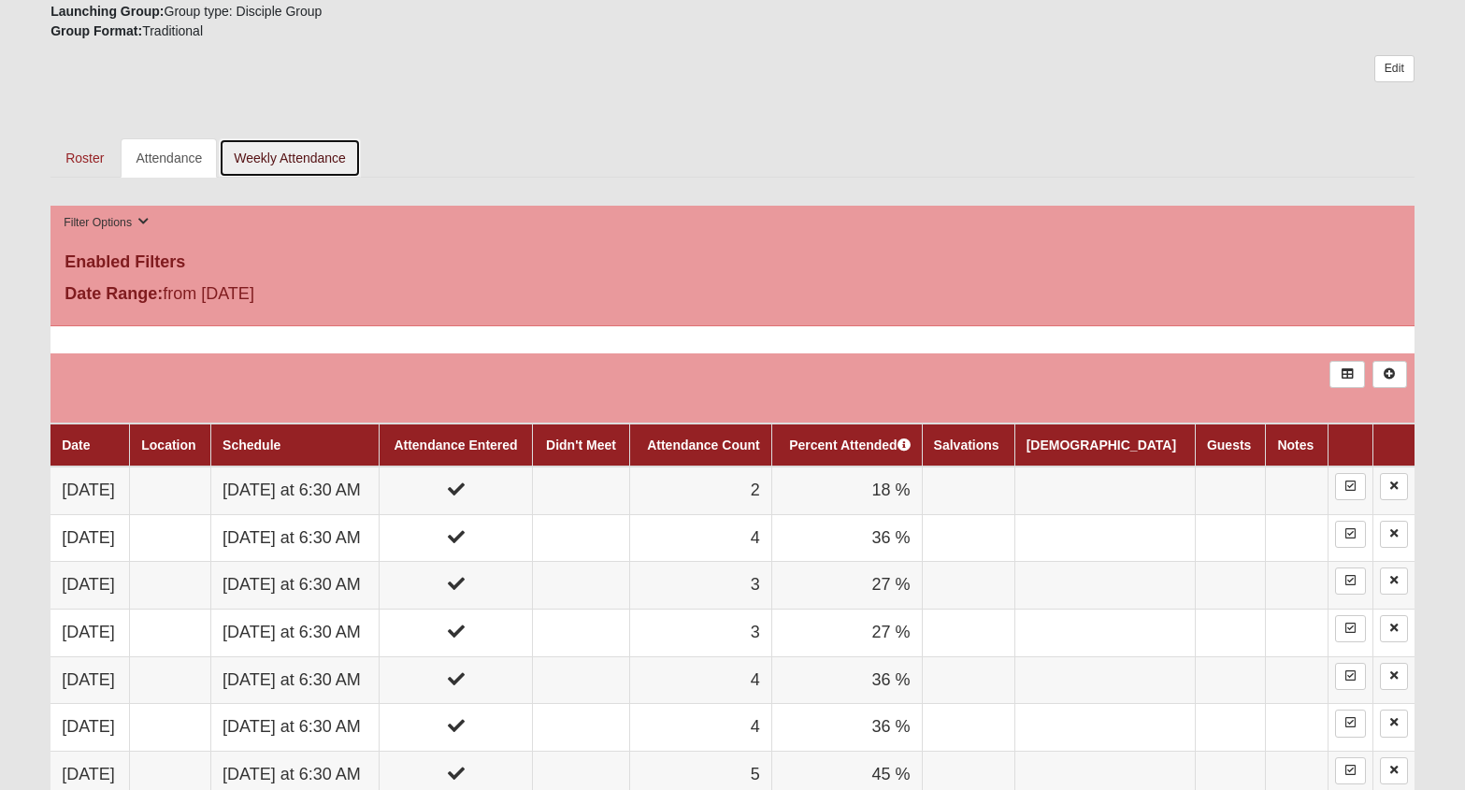
click at [253, 157] on link "Weekly Attendance" at bounding box center [290, 157] width 142 height 39
